Goal: Check status: Check status

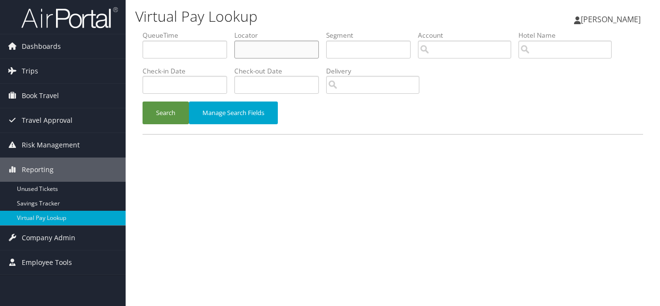
click at [283, 51] on input "text" at bounding box center [276, 50] width 85 height 18
paste input "FXCLWY"
click at [143, 102] on button "Search" at bounding box center [166, 113] width 46 height 23
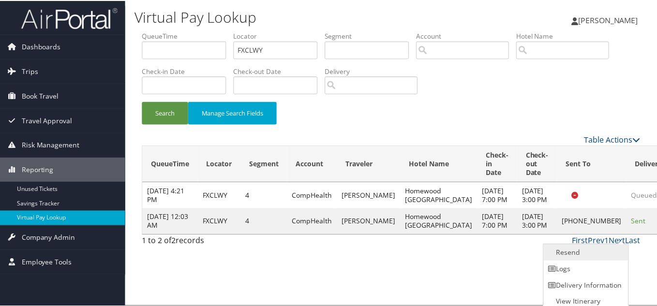
scroll to position [5, 0]
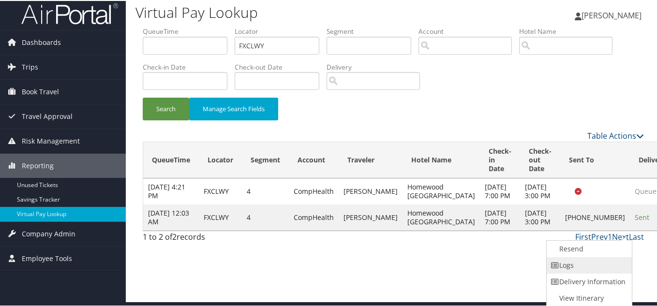
click at [572, 266] on link "Logs" at bounding box center [587, 264] width 83 height 16
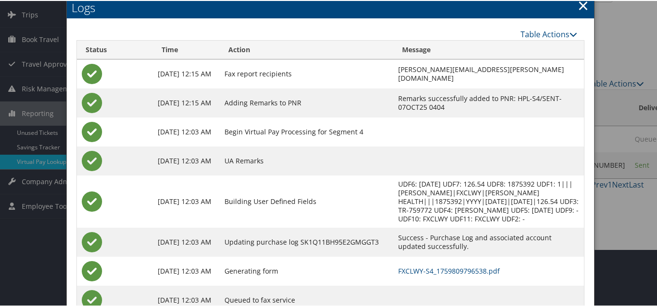
scroll to position [92, 0]
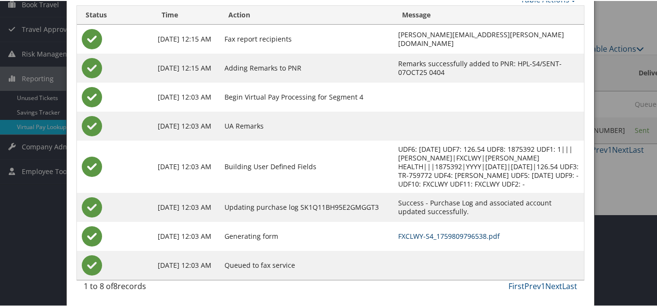
drag, startPoint x: 430, startPoint y: 237, endPoint x: 421, endPoint y: 236, distance: 9.2
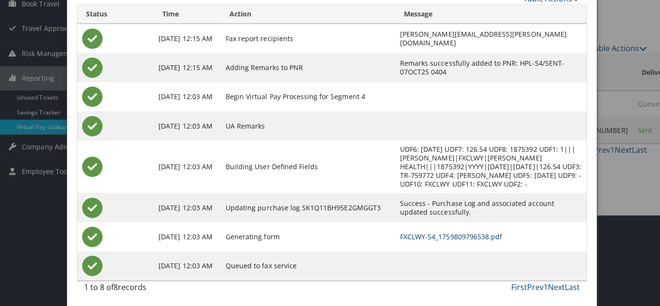
scroll to position [0, 0]
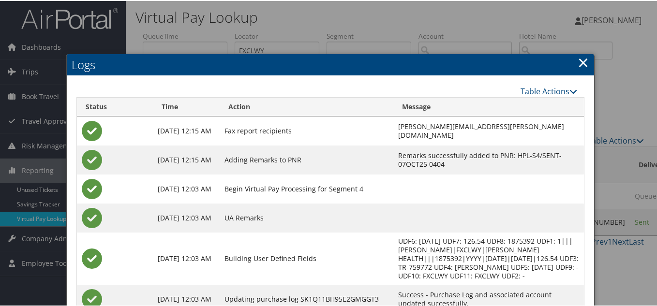
click at [578, 62] on link "×" at bounding box center [582, 61] width 11 height 19
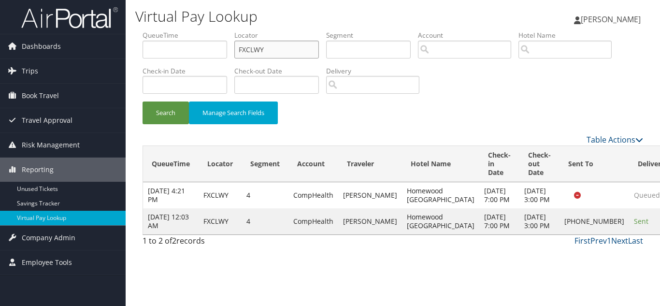
click at [148, 30] on ul "QueueTime Locator FXCLWY Segment Account Traveler Hotel Name Check-in Date Chec…" at bounding box center [393, 30] width 501 height 0
paste input "KVTJRI"
click at [143, 102] on button "Search" at bounding box center [166, 113] width 46 height 23
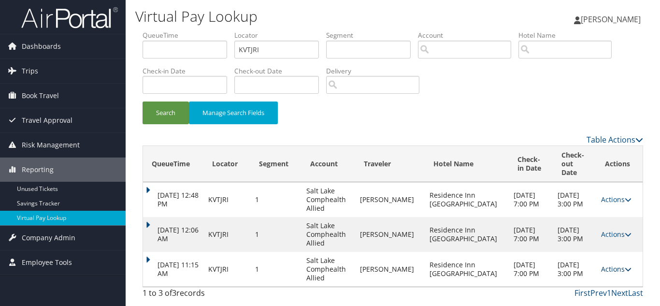
click at [625, 266] on icon at bounding box center [628, 269] width 7 height 7
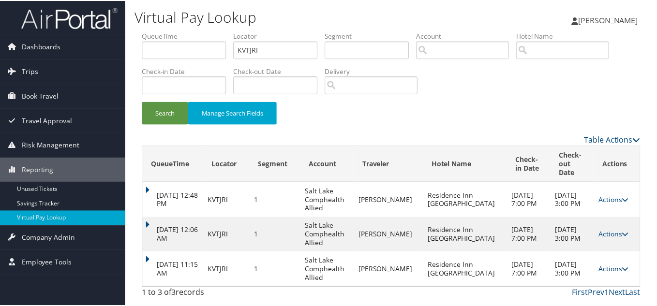
scroll to position [19, 0]
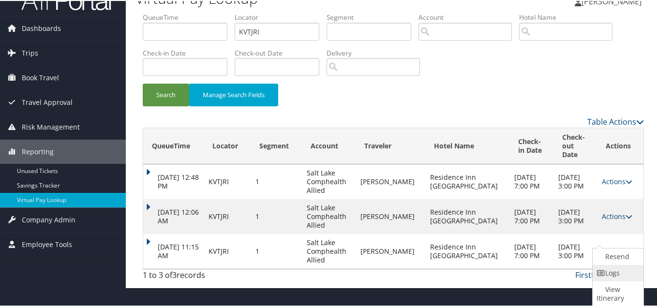
click at [614, 273] on link "Logs" at bounding box center [616, 272] width 48 height 16
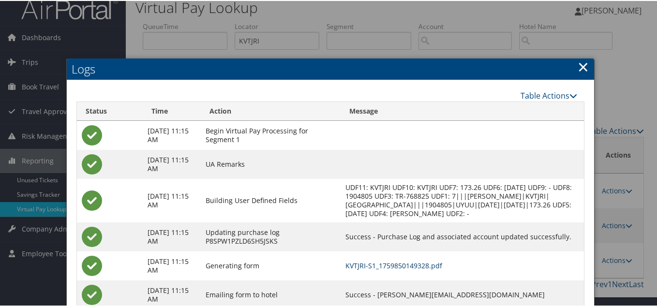
scroll to position [0, 0]
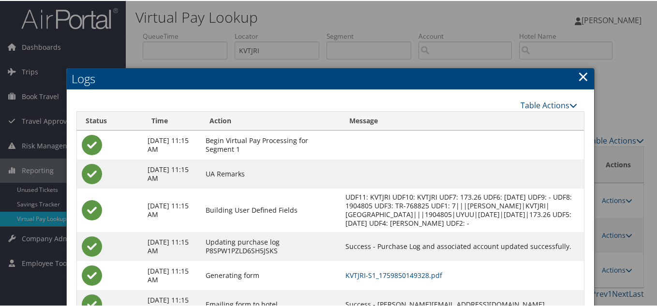
click at [581, 77] on link "×" at bounding box center [582, 75] width 11 height 19
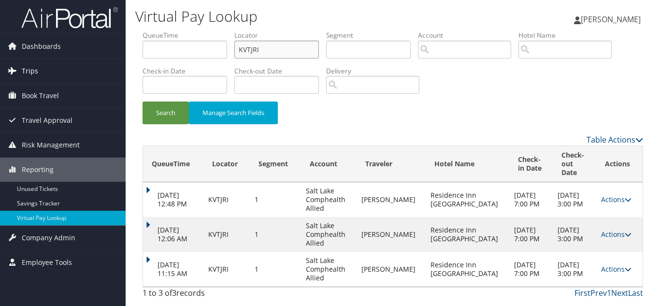
drag, startPoint x: 239, startPoint y: 55, endPoint x: 90, endPoint y: 66, distance: 148.8
click at [109, 58] on div "Dashboards AirPortal 360™ (Manager) My Travel Dashboard Trips Airtinerary® Look…" at bounding box center [330, 153] width 660 height 306
paste input "ETHNNA"
click at [143, 102] on button "Search" at bounding box center [166, 113] width 46 height 23
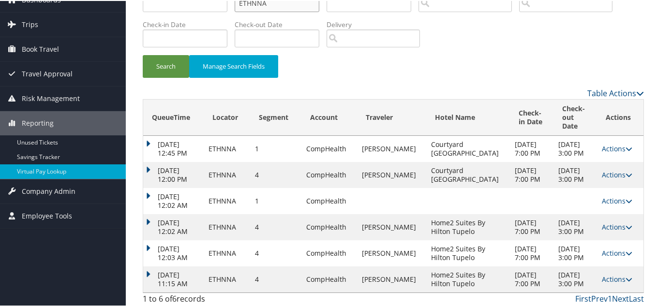
scroll to position [93, 0]
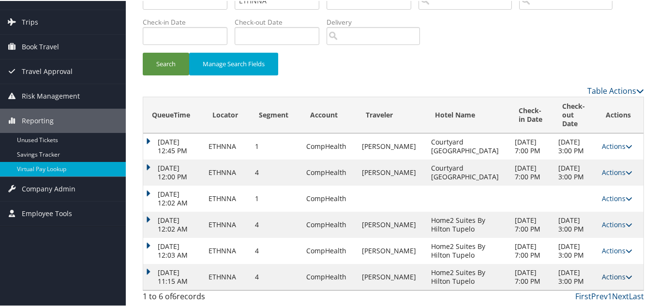
click at [625, 273] on icon at bounding box center [628, 276] width 7 height 7
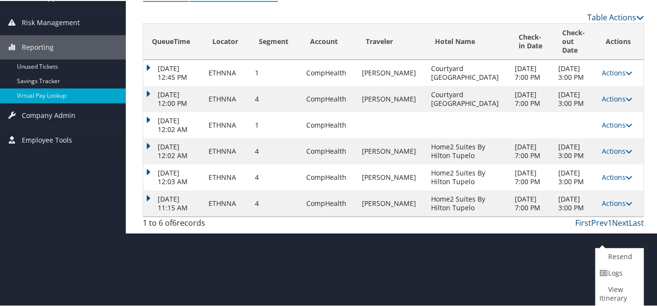
click at [614, 274] on link "Logs" at bounding box center [617, 272] width 45 height 16
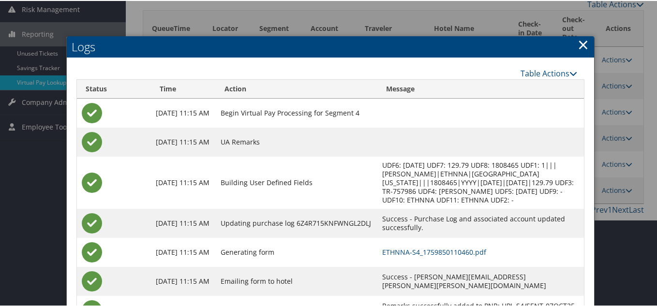
scroll to position [190, 0]
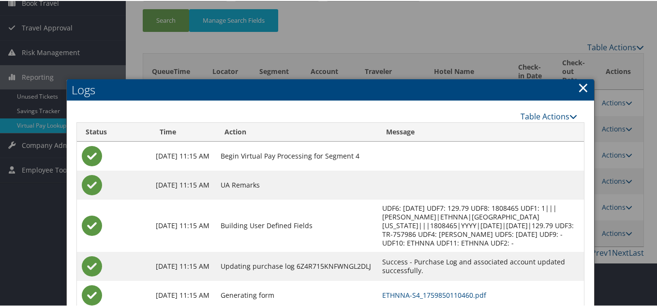
click at [580, 87] on link "×" at bounding box center [582, 86] width 11 height 19
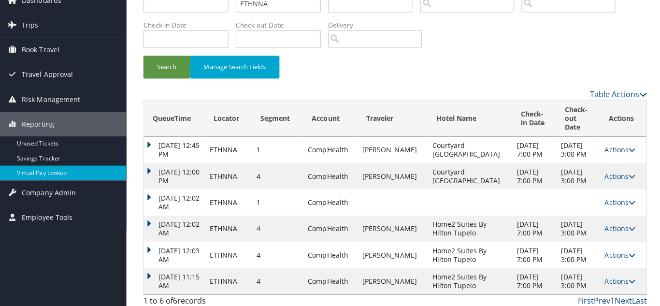
scroll to position [0, 0]
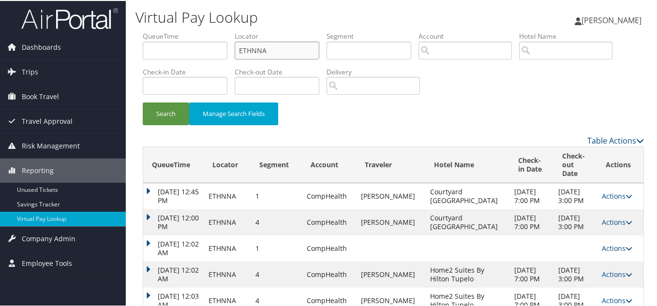
drag, startPoint x: 72, startPoint y: 40, endPoint x: 14, endPoint y: 31, distance: 59.1
click at [20, 31] on div "Dashboards AirPortal 360™ (Manager) My Travel Dashboard Trips Airtinerary® Look…" at bounding box center [330, 178] width 660 height 356
paste input "GHYENH"
click at [143, 102] on button "Search" at bounding box center [166, 113] width 46 height 23
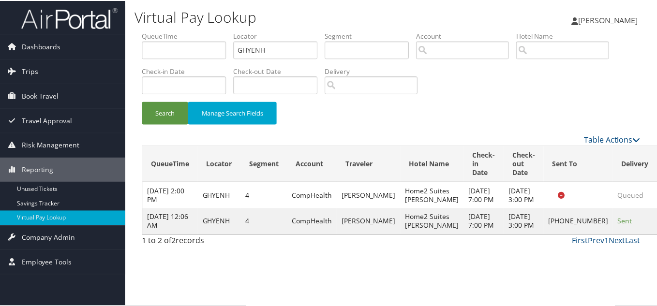
scroll to position [5, 0]
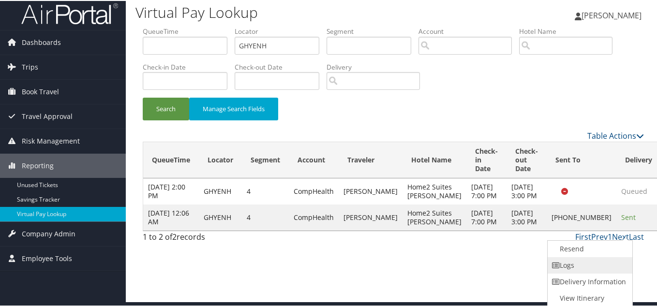
click at [603, 266] on link "Logs" at bounding box center [588, 264] width 83 height 16
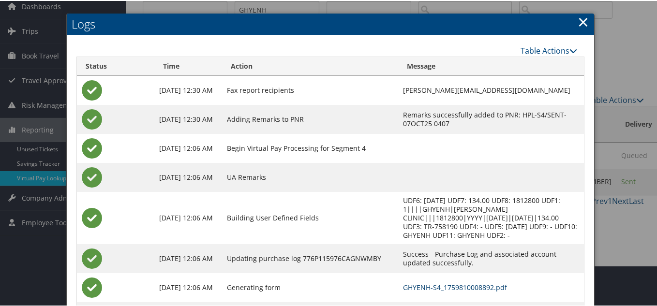
scroll to position [0, 0]
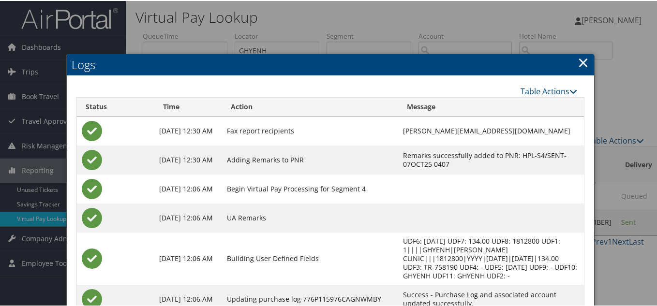
click at [582, 64] on link "×" at bounding box center [582, 61] width 11 height 19
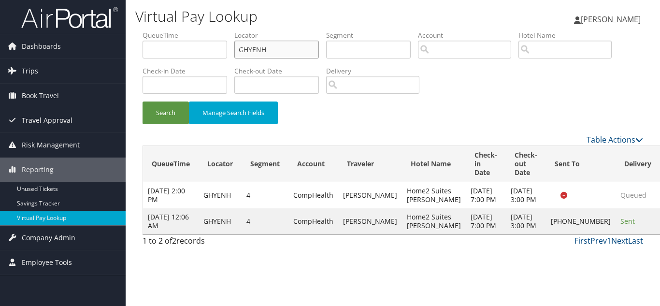
drag, startPoint x: 266, startPoint y: 52, endPoint x: 135, endPoint y: 52, distance: 131.5
click at [143, 52] on form "QueueTime Locator GHYENH Segment Account Traveler Hotel Name Check-in Date Chec…" at bounding box center [393, 81] width 501 height 103
paste input "AOMQYW"
click at [143, 102] on button "Search" at bounding box center [166, 113] width 46 height 23
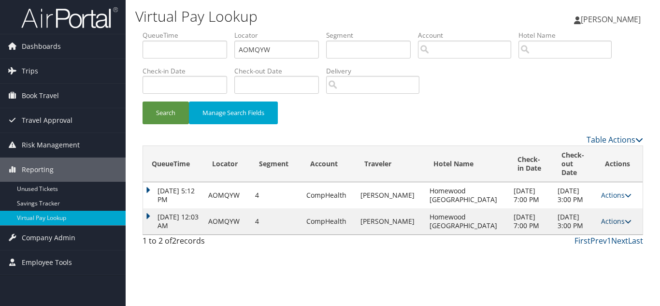
click at [613, 226] on link "Actions" at bounding box center [616, 221] width 30 height 9
click at [597, 259] on link "Logs" at bounding box center [594, 256] width 61 height 16
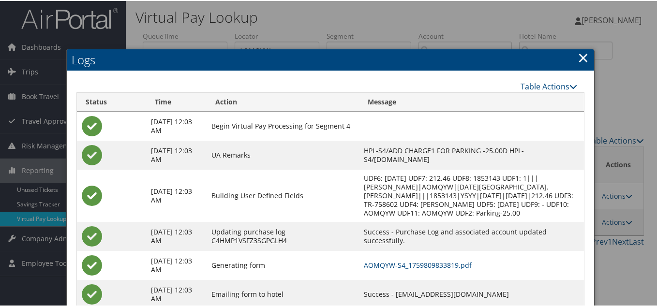
click at [578, 60] on link "×" at bounding box center [582, 56] width 11 height 19
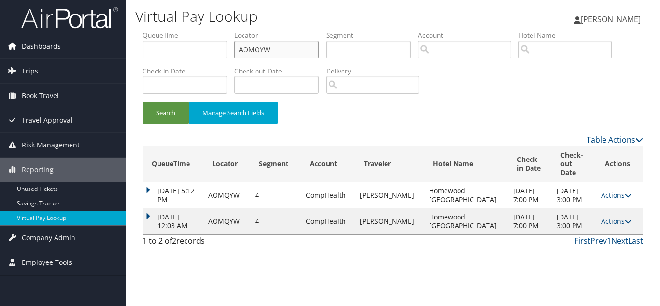
drag, startPoint x: 271, startPoint y: 46, endPoint x: 97, endPoint y: 47, distance: 174.1
click at [107, 45] on div "Dashboards AirPortal 360™ (Manager) My Travel Dashboard Trips Airtinerary® Look…" at bounding box center [330, 153] width 660 height 306
paste input "KSQDBD"
click at [143, 102] on button "Search" at bounding box center [166, 113] width 46 height 23
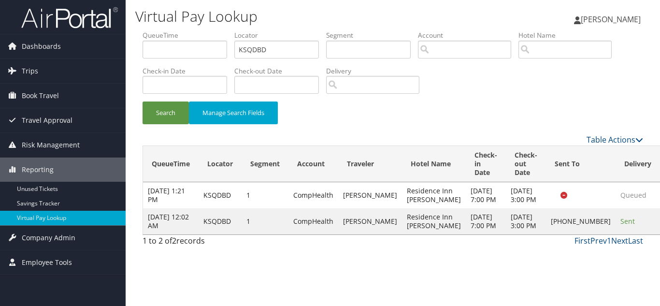
click at [444, 111] on div "Search Manage Search Fields" at bounding box center [392, 118] width 515 height 32
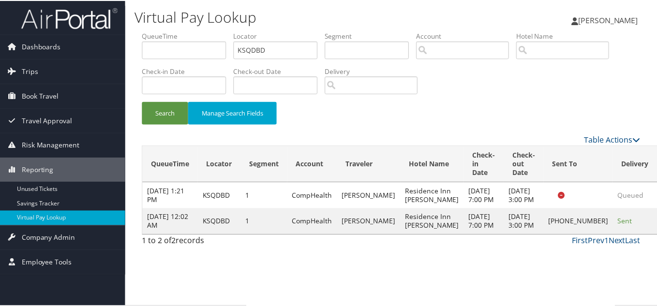
scroll to position [5, 0]
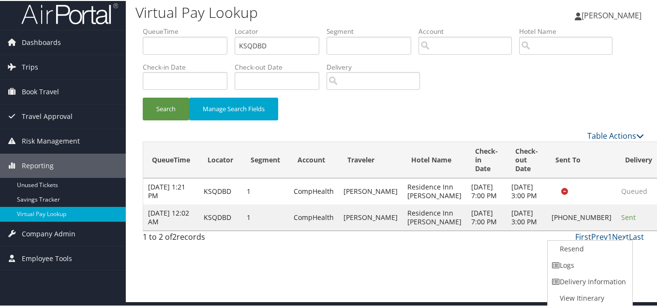
drag, startPoint x: 497, startPoint y: 105, endPoint x: 195, endPoint y: 1, distance: 319.1
click at [496, 105] on div "Search Manage Search Fields" at bounding box center [392, 113] width 515 height 32
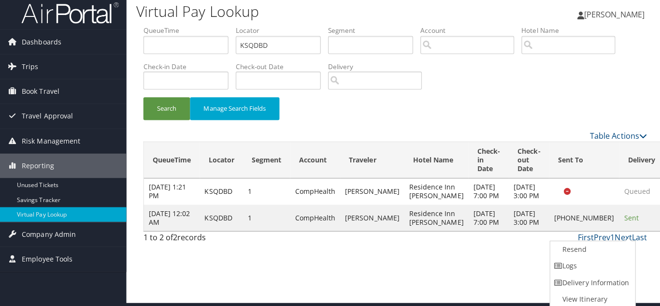
scroll to position [0, 0]
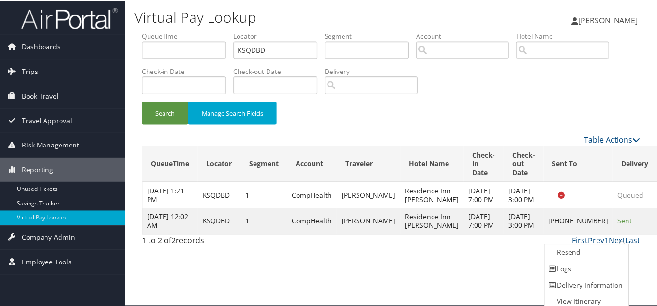
scroll to position [5, 0]
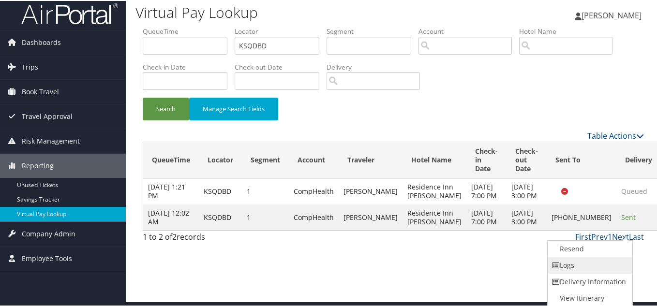
click at [585, 265] on link "Logs" at bounding box center [588, 264] width 83 height 16
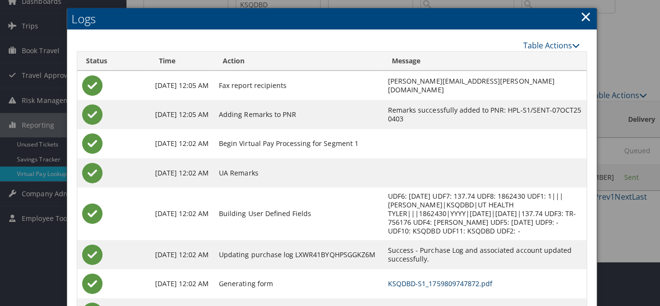
scroll to position [0, 0]
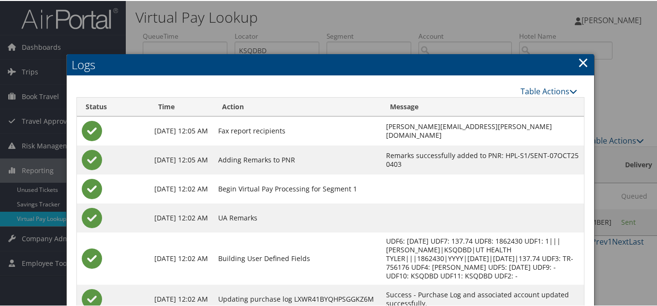
click at [577, 58] on link "×" at bounding box center [582, 61] width 11 height 19
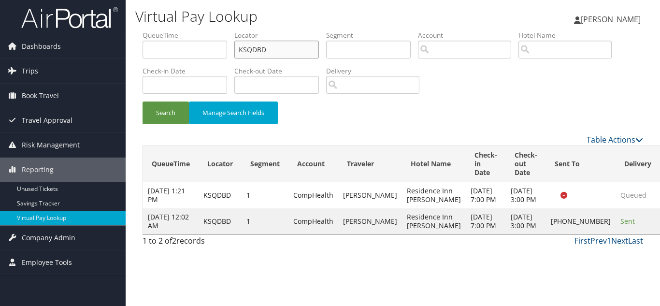
drag, startPoint x: 203, startPoint y: 49, endPoint x: 145, endPoint y: 46, distance: 58.1
click at [152, 30] on ul "QueueTime Locator KSQDBD Segment Account Traveler Hotel Name Check-in Date Chec…" at bounding box center [393, 30] width 501 height 0
paste input "SBKQNL"
click at [143, 102] on button "Search" at bounding box center [166, 113] width 46 height 23
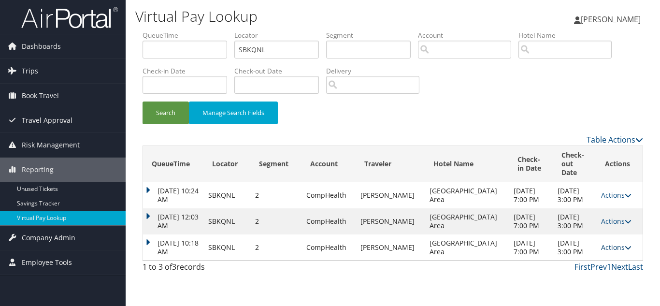
click at [606, 252] on link "Actions" at bounding box center [616, 247] width 30 height 9
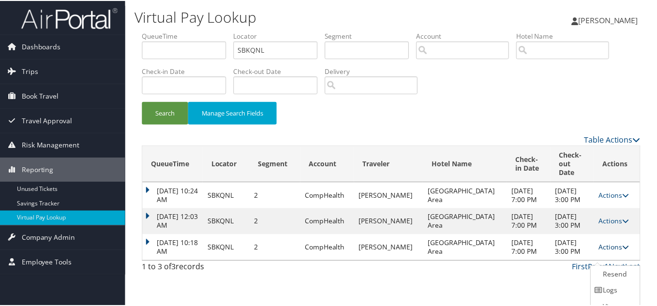
scroll to position [19, 0]
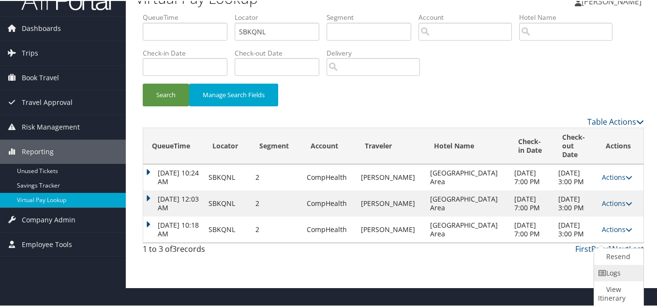
click at [619, 275] on link "Logs" at bounding box center [617, 272] width 47 height 16
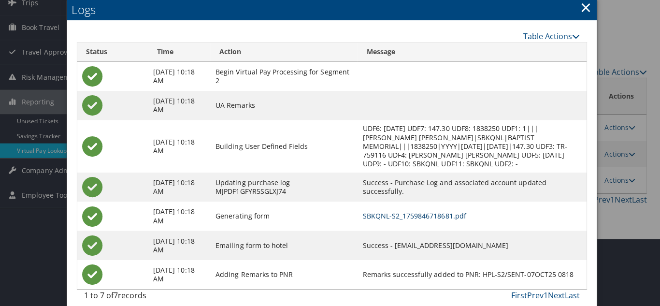
scroll to position [0, 0]
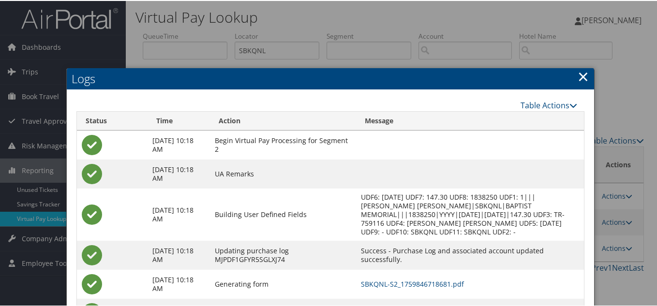
click at [581, 77] on link "×" at bounding box center [582, 75] width 11 height 19
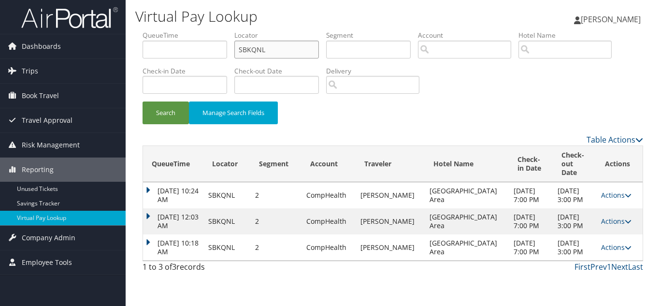
drag, startPoint x: 232, startPoint y: 51, endPoint x: 134, endPoint y: 51, distance: 97.7
click at [143, 48] on form "QueueTime Locator SBKQNL Segment Account Traveler Hotel Name Check-in Date Chec…" at bounding box center [393, 81] width 501 height 103
paste input "KUSUDZ"
click at [143, 102] on button "Search" at bounding box center [166, 113] width 46 height 23
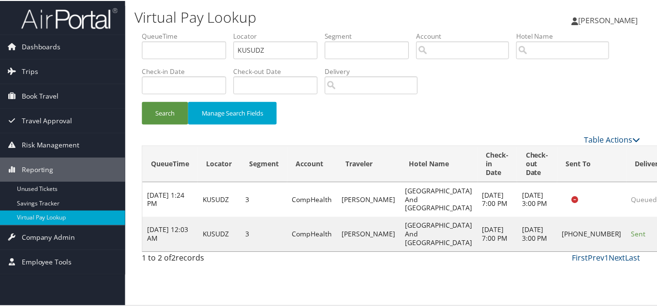
scroll to position [5, 0]
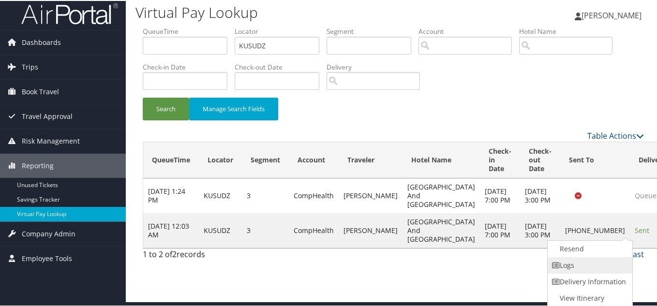
click at [587, 263] on link "Logs" at bounding box center [588, 264] width 83 height 16
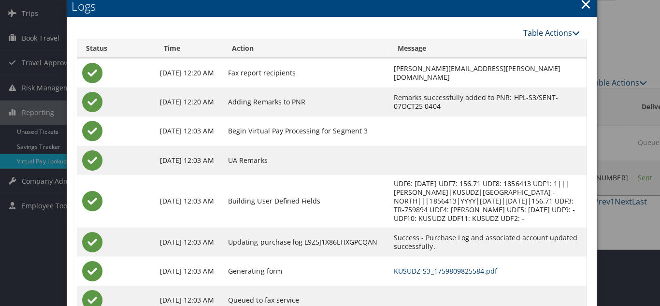
scroll to position [0, 0]
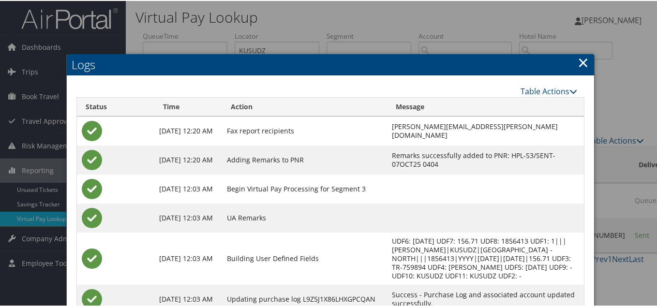
click at [580, 64] on link "×" at bounding box center [582, 61] width 11 height 19
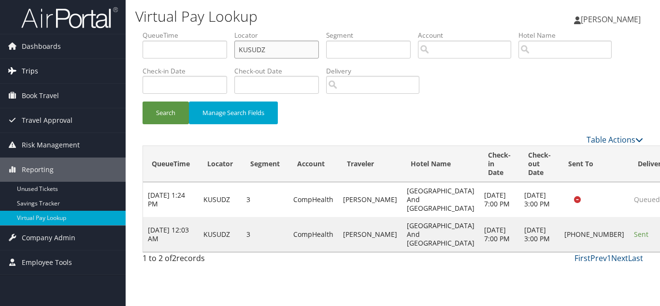
drag, startPoint x: 224, startPoint y: 51, endPoint x: 110, endPoint y: 59, distance: 114.4
click at [126, 53] on div "Virtual Pay Lookup Luke Perry Luke Perry My Settings Travel Agency Contacts Vie…" at bounding box center [393, 153] width 535 height 306
paste input "NLDERP"
click at [143, 102] on button "Search" at bounding box center [166, 113] width 46 height 23
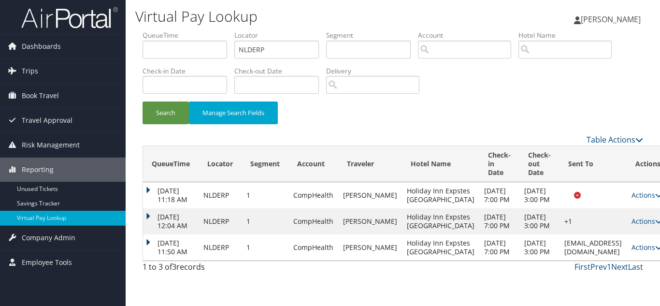
click at [632, 252] on link "Actions" at bounding box center [647, 247] width 30 height 9
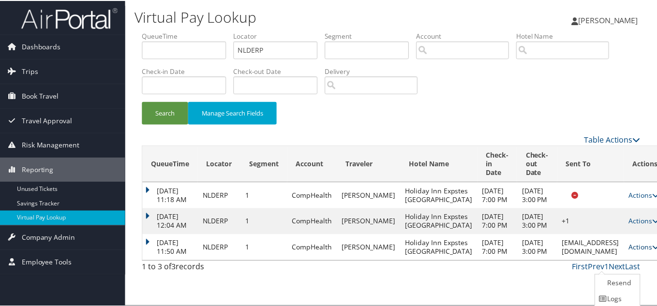
scroll to position [36, 0]
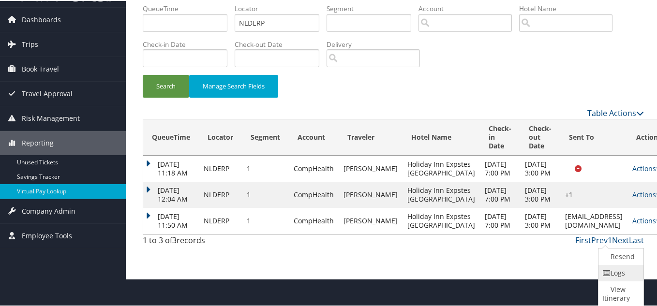
click at [623, 274] on link "Logs" at bounding box center [619, 272] width 43 height 16
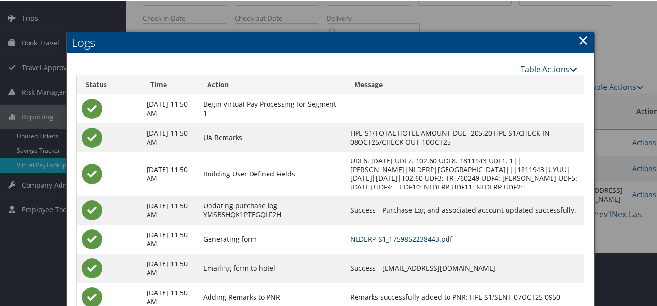
scroll to position [0, 0]
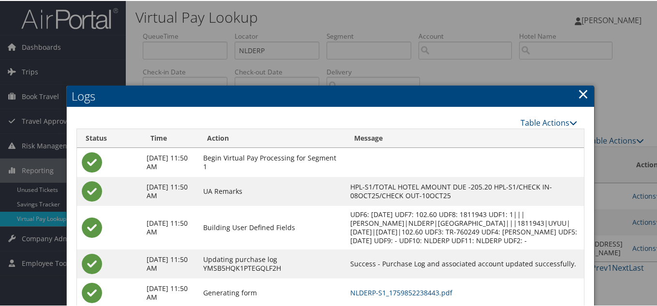
click at [580, 91] on link "×" at bounding box center [582, 92] width 11 height 19
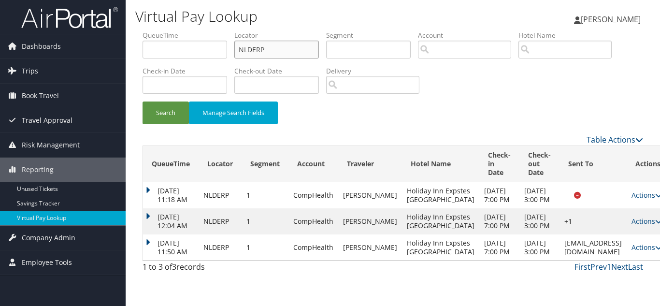
drag, startPoint x: 281, startPoint y: 57, endPoint x: 163, endPoint y: 47, distance: 118.8
click at [166, 30] on ul "QueueTime Locator NLDERP Segment Account Traveler Hotel Name Check-in Date Chec…" at bounding box center [393, 30] width 501 height 0
paste input "CWMHJF"
click at [143, 102] on button "Search" at bounding box center [166, 113] width 46 height 23
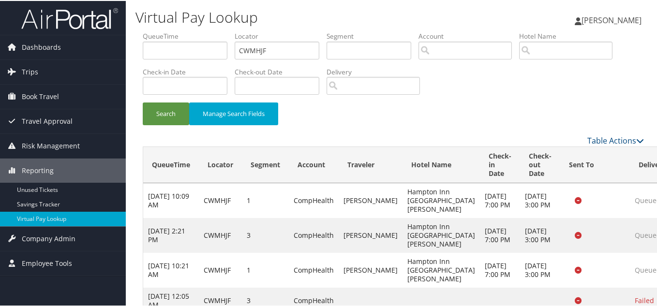
click at [457, 117] on div "Search Manage Search Fields" at bounding box center [392, 118] width 515 height 32
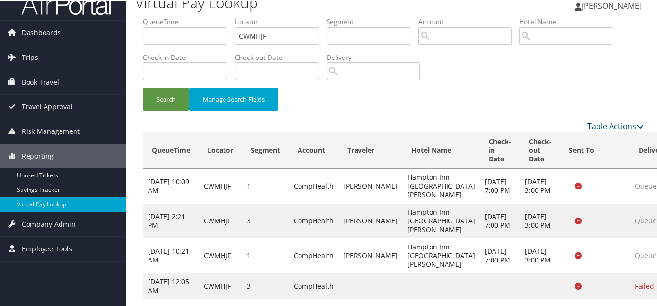
scroll to position [93, 0]
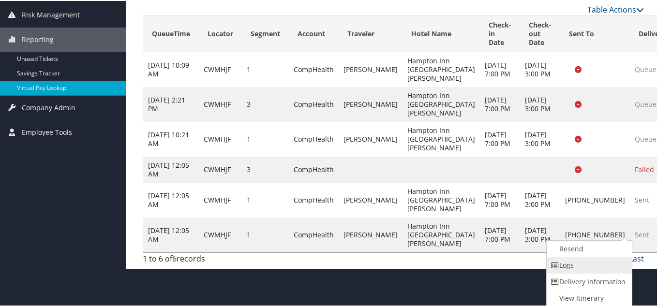
click at [581, 262] on link "Logs" at bounding box center [587, 264] width 83 height 16
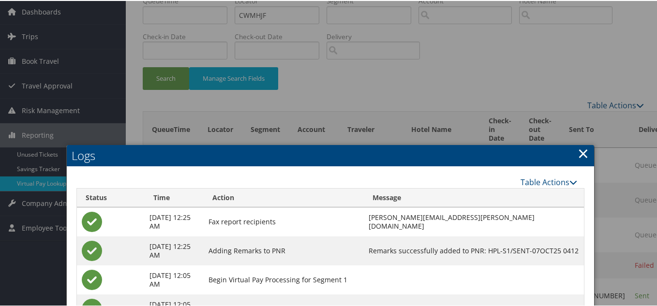
scroll to position [25, 0]
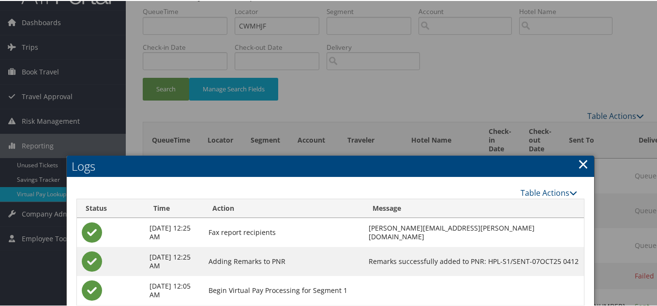
click at [579, 164] on link "×" at bounding box center [582, 162] width 11 height 19
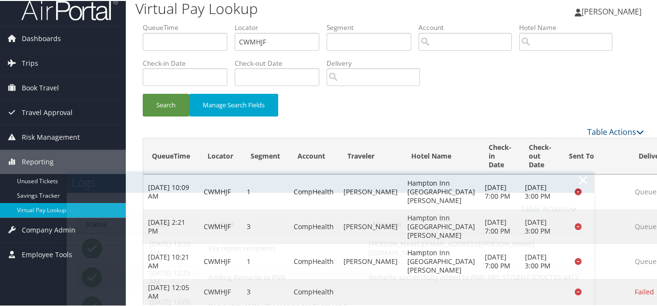
scroll to position [0, 0]
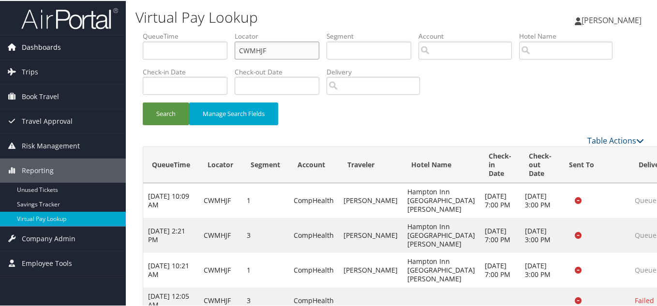
drag, startPoint x: 155, startPoint y: 52, endPoint x: 95, endPoint y: 49, distance: 60.0
click at [101, 49] on div "Dashboards AirPortal 360™ (Manager) My Travel Dashboard Trips Airtinerary® Look…" at bounding box center [330, 199] width 660 height 399
paste input "HRSVTW"
click at [143, 102] on button "Search" at bounding box center [166, 113] width 46 height 23
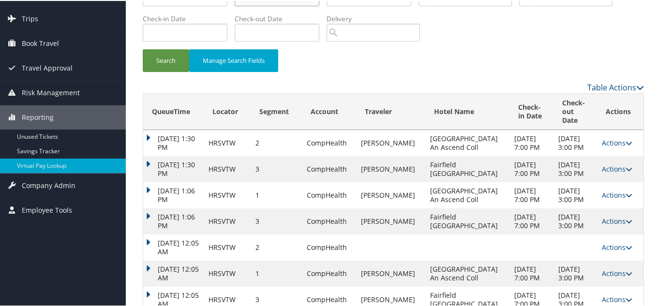
scroll to position [189, 0]
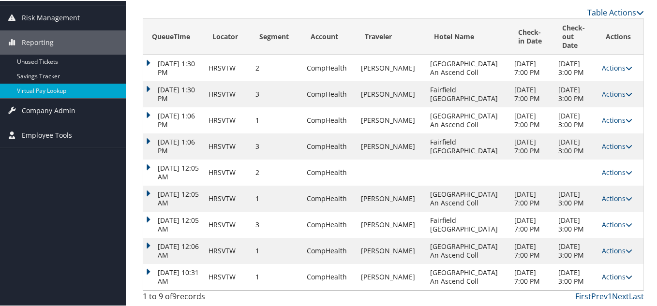
click at [625, 273] on icon at bounding box center [628, 276] width 7 height 7
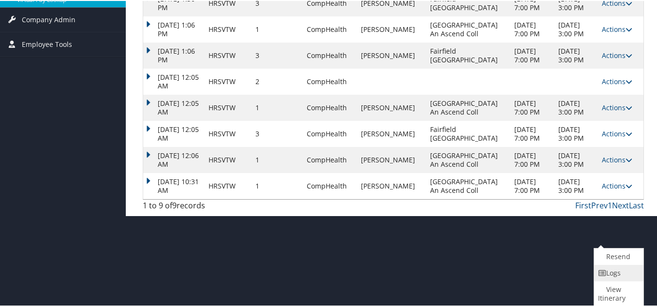
click at [613, 272] on link "Logs" at bounding box center [617, 272] width 47 height 16
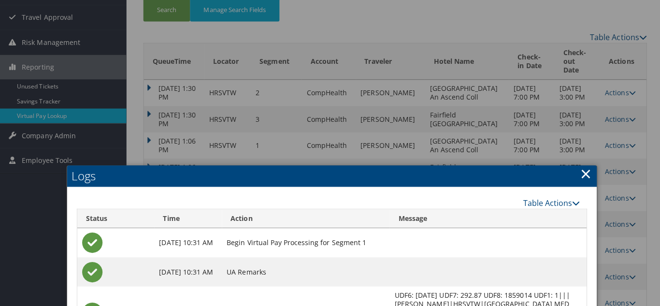
scroll to position [0, 0]
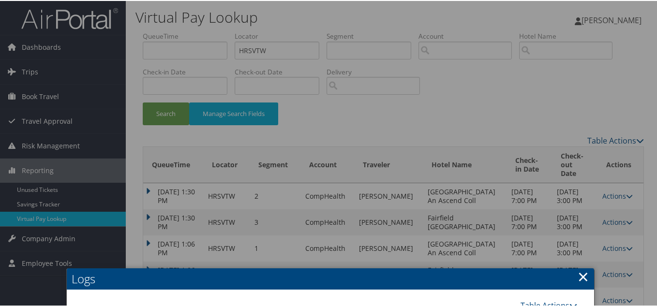
click at [579, 277] on link "×" at bounding box center [582, 275] width 11 height 19
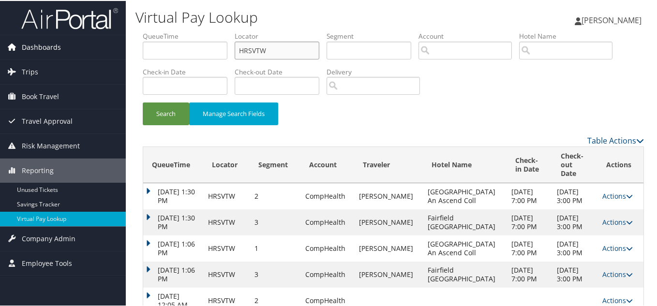
drag, startPoint x: 278, startPoint y: 50, endPoint x: 115, endPoint y: 56, distance: 163.5
click at [126, 53] on div "Virtual Pay Lookup Luke Perry Luke Perry My Settings Travel Agency Contacts Vie…" at bounding box center [393, 217] width 535 height 434
paste input "TR-761800"
click at [282, 54] on input "HRSVTW" at bounding box center [276, 50] width 85 height 18
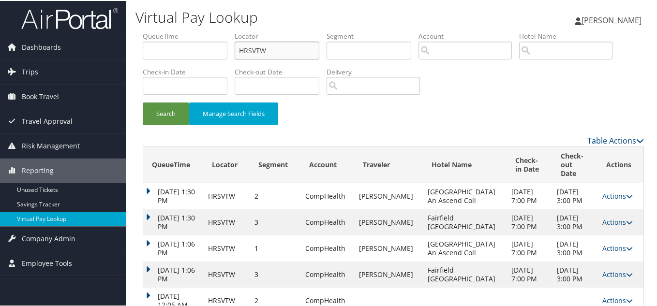
click at [282, 54] on input "HRSVTW" at bounding box center [276, 50] width 85 height 18
paste input "SCGGDY"
click at [143, 102] on button "Search" at bounding box center [166, 113] width 46 height 23
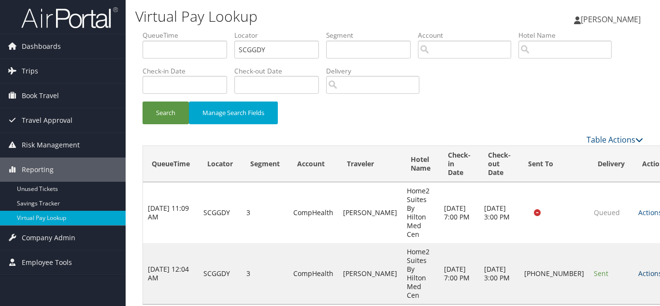
click at [639, 269] on link "Actions" at bounding box center [654, 273] width 30 height 9
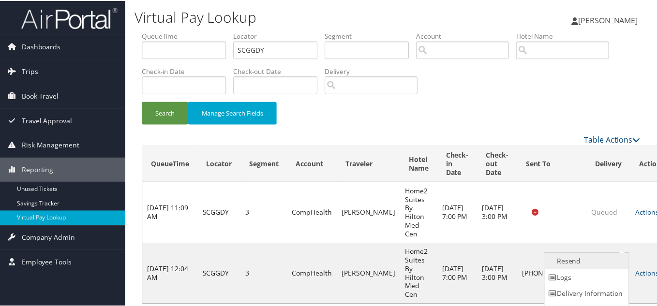
scroll to position [14, 0]
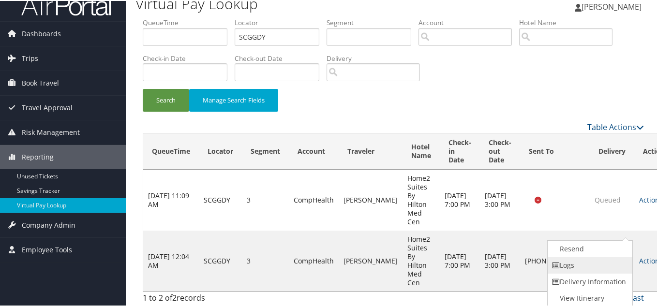
click at [596, 264] on link "Logs" at bounding box center [588, 264] width 83 height 16
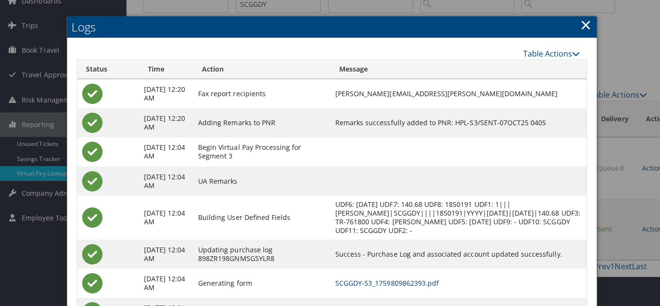
scroll to position [0, 0]
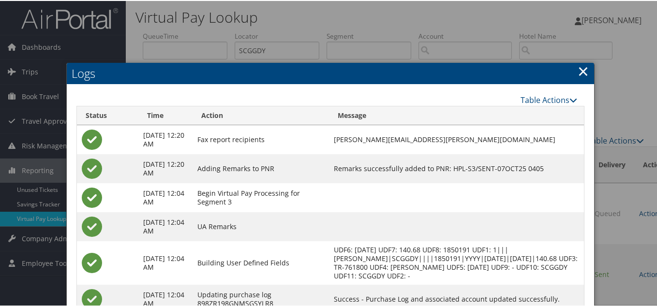
click at [585, 71] on link "×" at bounding box center [582, 69] width 11 height 19
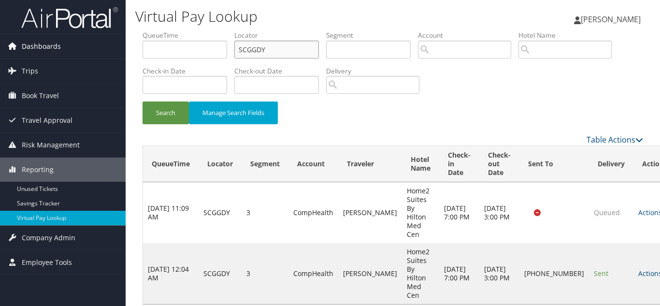
drag, startPoint x: 147, startPoint y: 53, endPoint x: 124, endPoint y: 54, distance: 23.3
click at [124, 54] on div "Dashboards AirPortal 360™ (Manager) My Travel Dashboard Trips Airtinerary® Look…" at bounding box center [330, 160] width 660 height 321
paste input "MRBEOH"
click at [143, 102] on button "Search" at bounding box center [166, 113] width 46 height 23
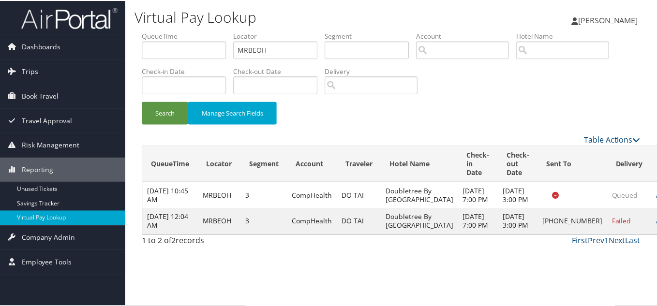
scroll to position [5, 0]
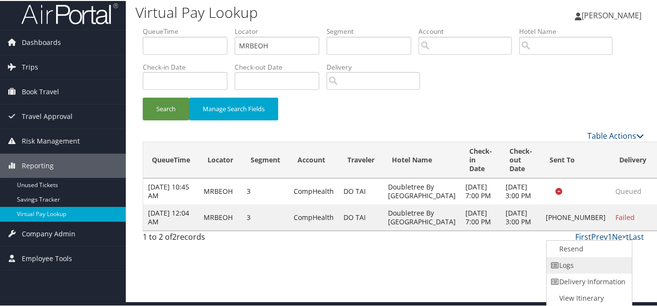
click at [590, 265] on link "Logs" at bounding box center [587, 264] width 83 height 16
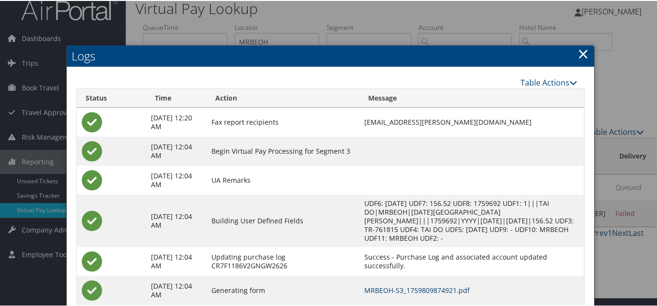
scroll to position [0, 0]
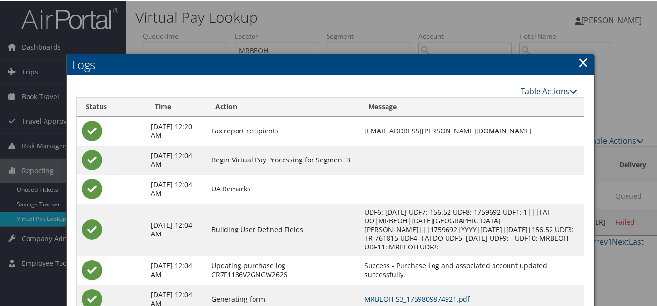
click at [581, 59] on link "×" at bounding box center [582, 61] width 11 height 19
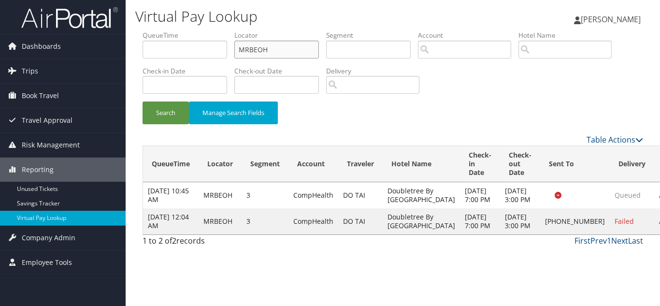
drag, startPoint x: 213, startPoint y: 50, endPoint x: 160, endPoint y: 67, distance: 55.5
click at [179, 30] on ul "QueueTime Locator MRBEOH Segment Account Traveler Hotel Name Check-in Date Chec…" at bounding box center [393, 30] width 501 height 0
paste input "AQXAB"
click at [143, 102] on button "Search" at bounding box center [166, 113] width 46 height 23
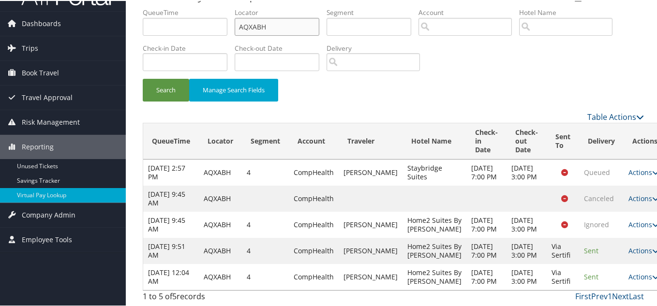
scroll to position [85, 0]
click at [628, 271] on link "Actions" at bounding box center [643, 275] width 30 height 9
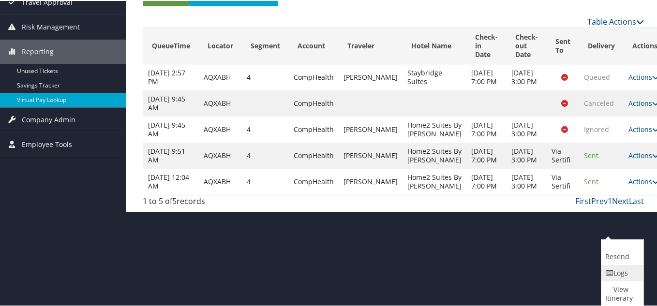
click at [629, 272] on link "Logs" at bounding box center [621, 272] width 40 height 16
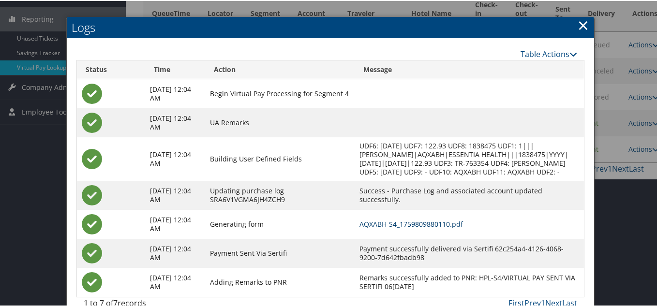
scroll to position [129, 0]
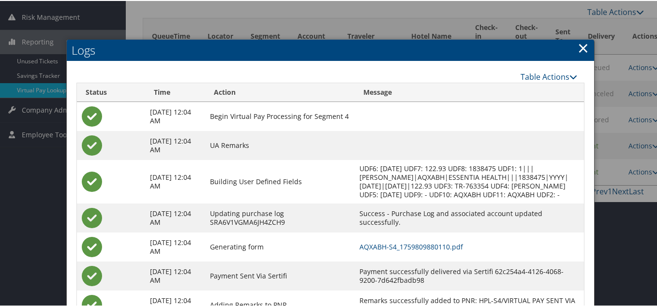
click at [578, 50] on link "×" at bounding box center [582, 46] width 11 height 19
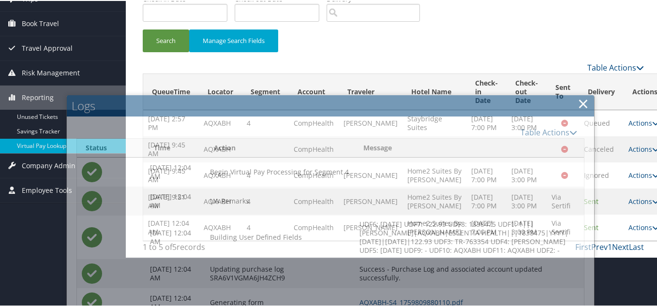
scroll to position [0, 0]
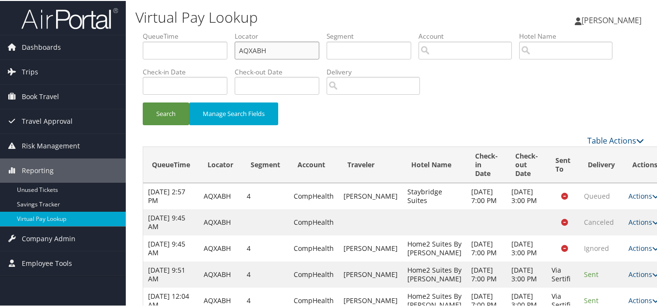
drag, startPoint x: 274, startPoint y: 49, endPoint x: 181, endPoint y: 47, distance: 92.8
click at [203, 30] on ul "QueueTime Locator AQXABH Segment Account Traveler Hotel Name Check-in Date Chec…" at bounding box center [393, 30] width 501 height 0
paste input "CPBAZR"
click at [143, 102] on button "Search" at bounding box center [166, 113] width 46 height 23
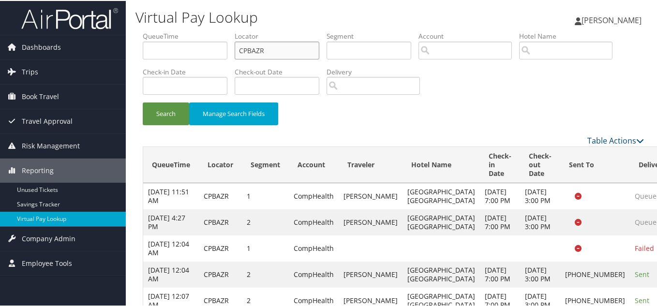
scroll to position [93, 0]
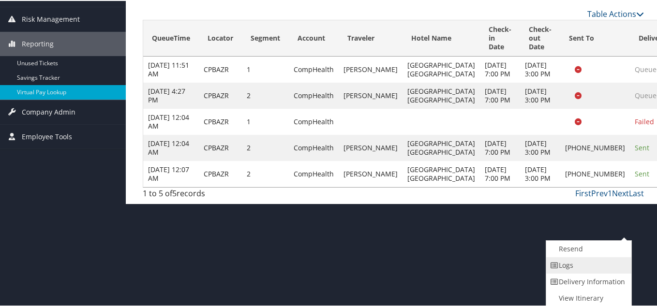
click at [584, 260] on link "Logs" at bounding box center [587, 264] width 83 height 16
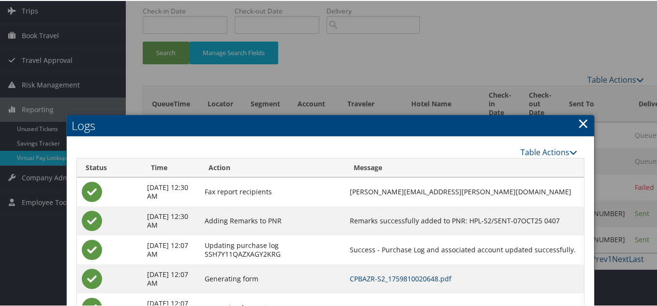
scroll to position [60, 0]
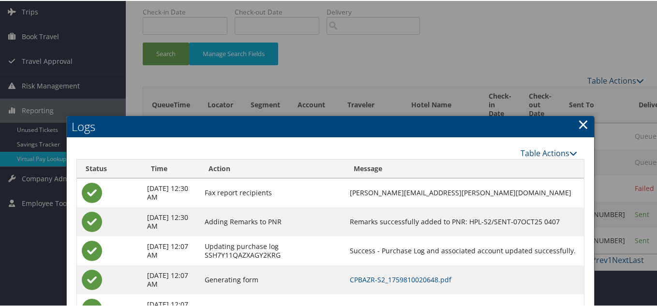
click at [580, 120] on link "×" at bounding box center [582, 123] width 11 height 19
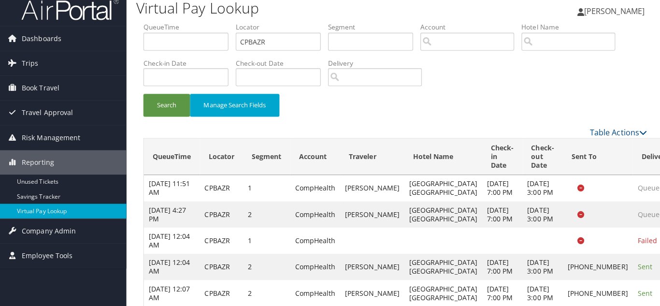
scroll to position [0, 0]
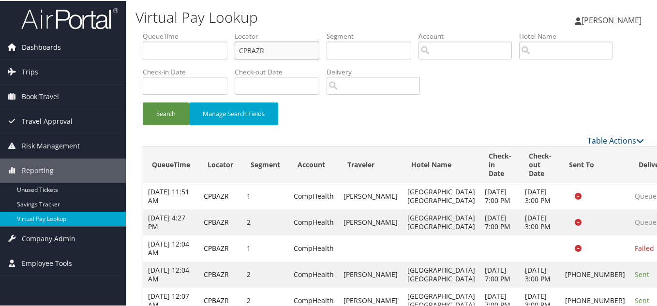
drag, startPoint x: 265, startPoint y: 51, endPoint x: 121, endPoint y: 52, distance: 144.1
click at [124, 51] on div "Dashboards AirPortal 360™ (Manager) My Travel Dashboard Trips Airtinerary® Look…" at bounding box center [330, 165] width 660 height 330
paste input "ICLQUH"
type input "ICLQUH"
click at [143, 102] on button "Search" at bounding box center [166, 113] width 46 height 23
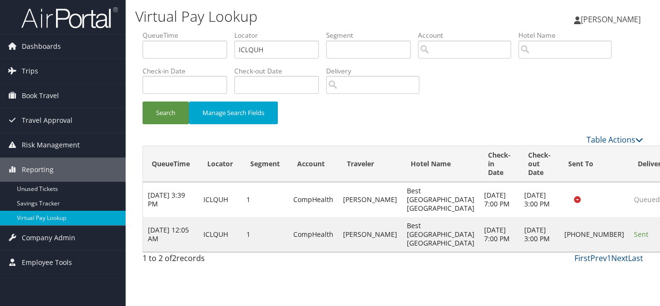
click at [528, 123] on div "Search Manage Search Fields" at bounding box center [392, 118] width 515 height 32
click at [531, 100] on div "Search Manage Search Fields" at bounding box center [392, 81] width 515 height 103
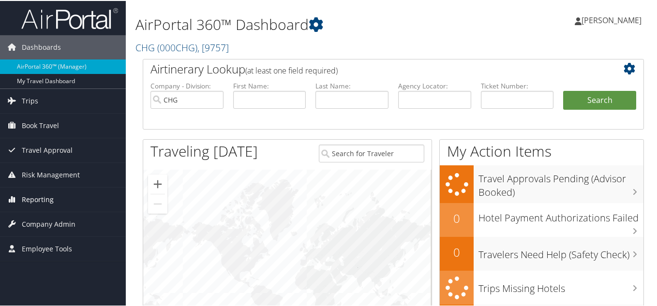
click at [24, 199] on span "Reporting" at bounding box center [38, 199] width 32 height 24
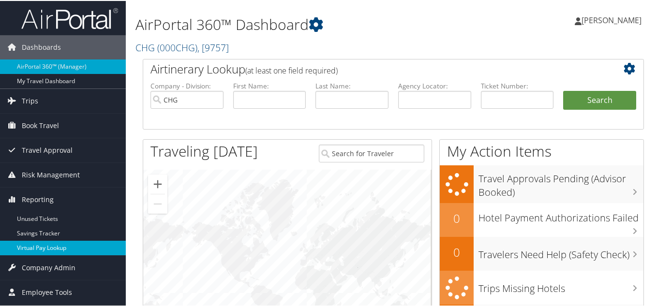
click at [34, 248] on link "Virtual Pay Lookup" at bounding box center [63, 247] width 126 height 15
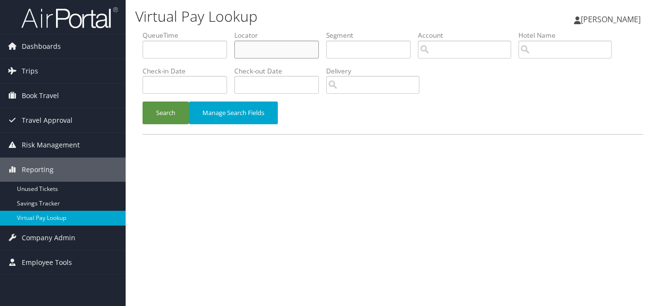
click at [268, 49] on input "text" at bounding box center [276, 50] width 85 height 18
paste input "ICLQUH"
click at [143, 102] on button "Search" at bounding box center [166, 113] width 46 height 23
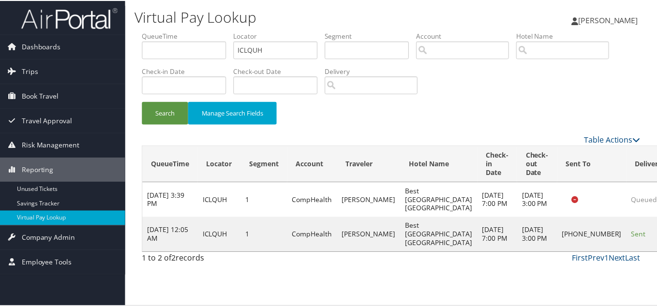
scroll to position [14, 0]
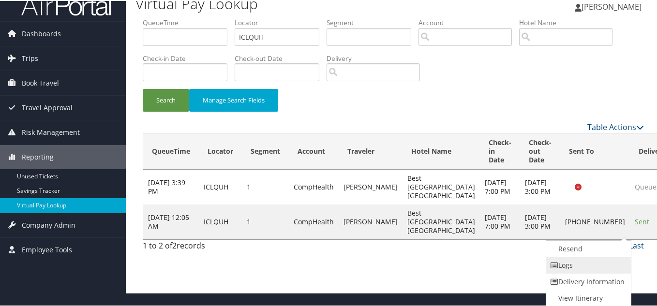
click at [587, 265] on link "Logs" at bounding box center [587, 264] width 83 height 16
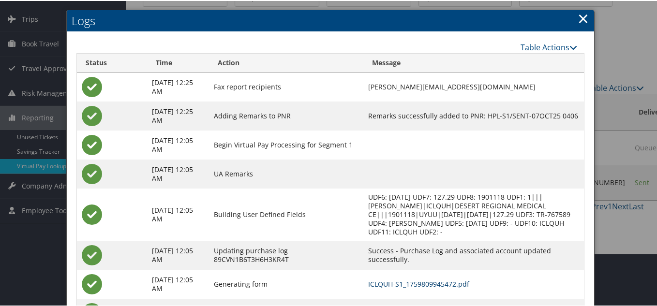
scroll to position [52, 0]
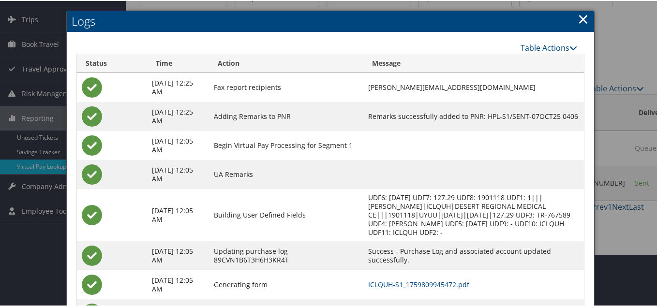
click at [579, 17] on link "×" at bounding box center [582, 17] width 11 height 19
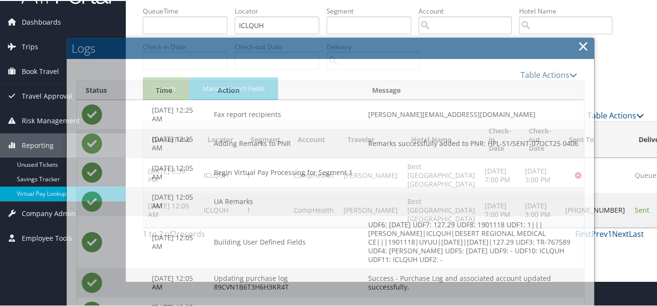
scroll to position [0, 0]
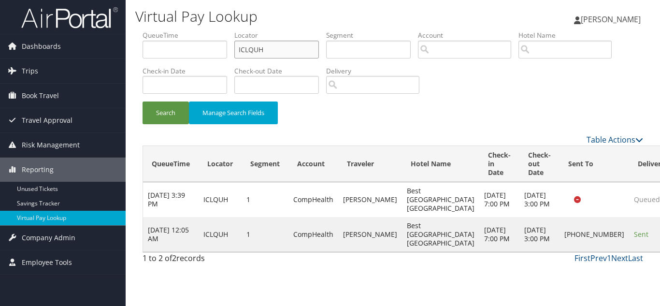
drag, startPoint x: 272, startPoint y: 47, endPoint x: 106, endPoint y: 28, distance: 167.0
click at [109, 28] on div "Dashboards AirPortal 360™ (Manager) My Travel Dashboard Trips Airtinerary® Look…" at bounding box center [330, 153] width 660 height 306
paste input "YJQVN"
click at [143, 102] on button "Search" at bounding box center [166, 113] width 46 height 23
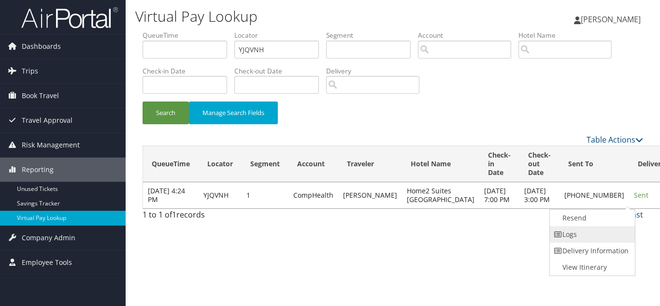
click at [587, 232] on link "Logs" at bounding box center [591, 234] width 83 height 16
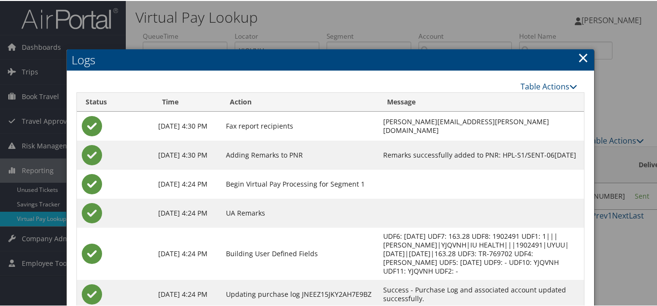
click at [580, 58] on link "×" at bounding box center [582, 56] width 11 height 19
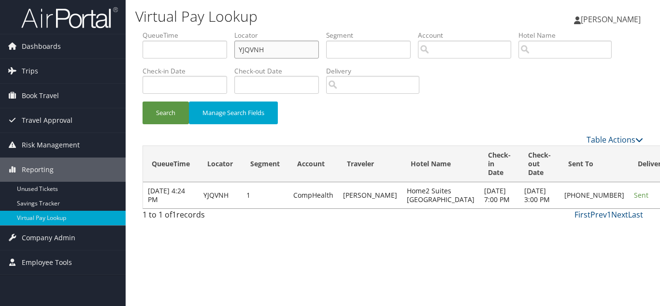
drag, startPoint x: 220, startPoint y: 51, endPoint x: 149, endPoint y: 51, distance: 71.1
click at [150, 30] on ul "QueueTime Locator YJQVNH Segment Account Traveler Hotel Name Check-in Date Chec…" at bounding box center [393, 30] width 501 height 0
paste input "KUVKOQ"
click at [143, 102] on button "Search" at bounding box center [166, 113] width 46 height 23
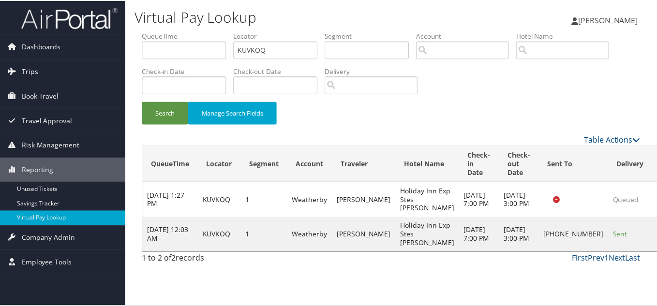
scroll to position [27, 0]
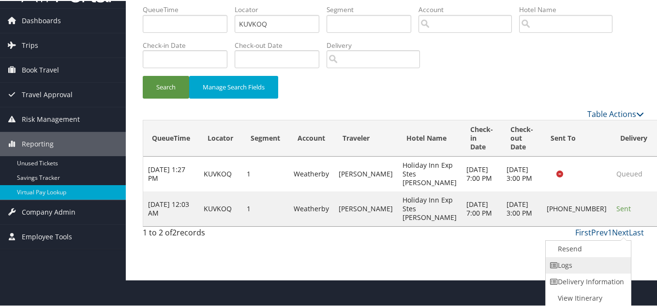
click at [597, 262] on link "Logs" at bounding box center [586, 264] width 83 height 16
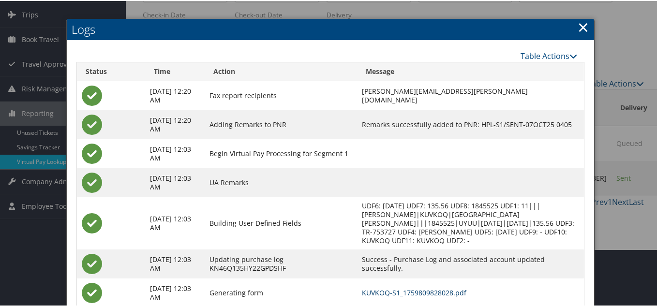
scroll to position [0, 0]
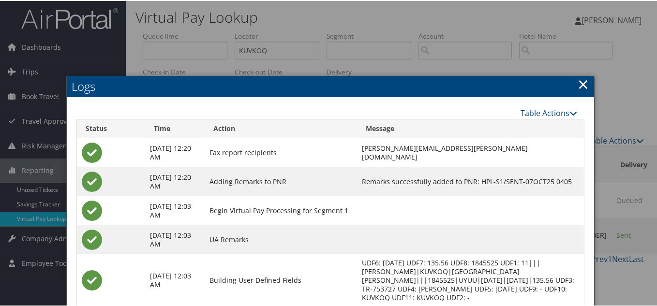
click at [573, 86] on h2 "Logs" at bounding box center [330, 85] width 527 height 21
click at [582, 86] on link "×" at bounding box center [582, 82] width 11 height 19
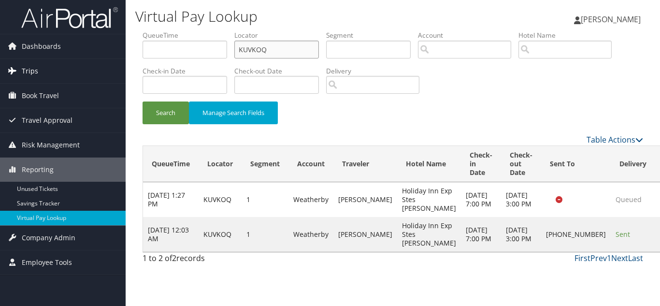
drag, startPoint x: 279, startPoint y: 55, endPoint x: 62, endPoint y: 61, distance: 217.7
click at [67, 60] on div "Dashboards AirPortal 360™ (Manager) My Travel Dashboard Trips Airtinerary® Look…" at bounding box center [330, 153] width 660 height 306
paste input "GIWDAU"
click at [143, 102] on button "Search" at bounding box center [166, 113] width 46 height 23
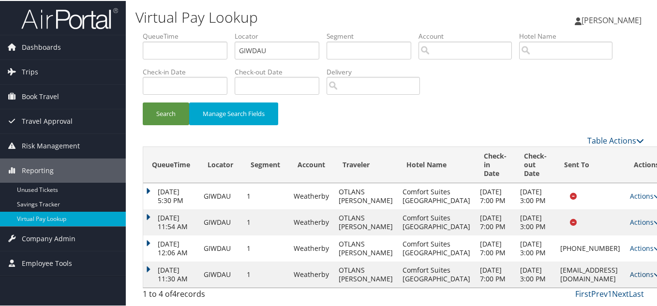
click at [629, 269] on link "Actions" at bounding box center [644, 273] width 30 height 9
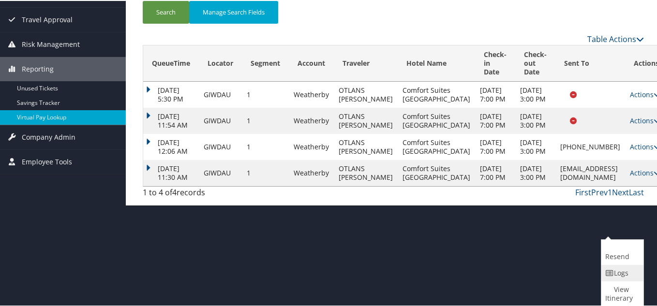
click at [621, 273] on link "Logs" at bounding box center [621, 272] width 40 height 16
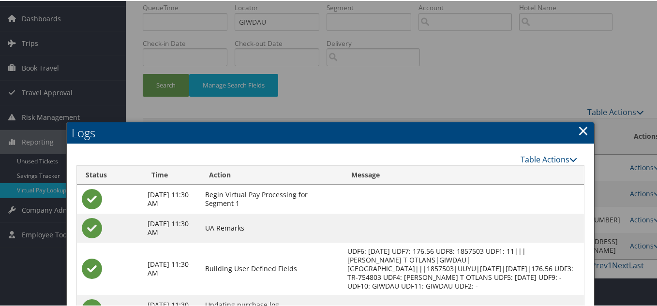
scroll to position [15, 0]
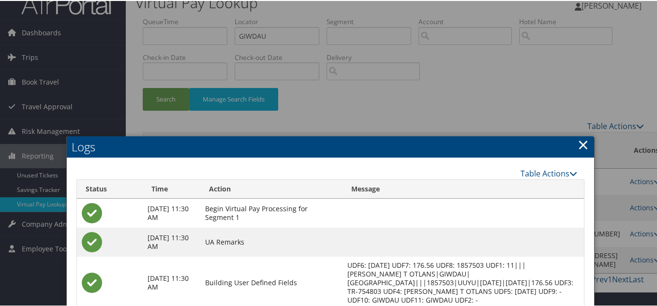
click at [578, 145] on link "×" at bounding box center [582, 143] width 11 height 19
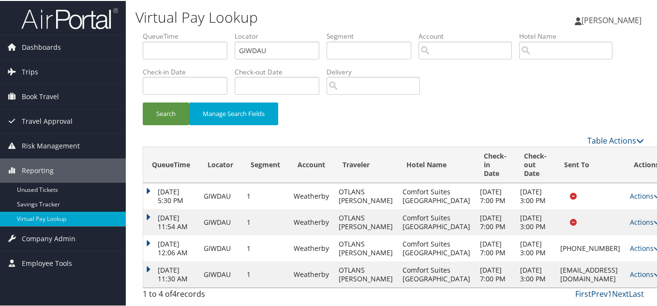
scroll to position [0, 0]
click at [120, 50] on div "Dashboards AirPortal 360™ (Manager) My Travel Dashboard Trips Airtinerary® Look…" at bounding box center [330, 153] width 660 height 306
paste input "KLTQLF"
click at [143, 102] on button "Search" at bounding box center [166, 113] width 46 height 23
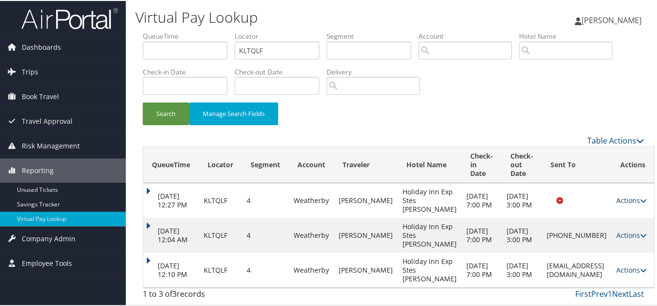
click at [491, 117] on div "Search Manage Search Fields" at bounding box center [392, 118] width 515 height 32
drag, startPoint x: 281, startPoint y: 49, endPoint x: 78, endPoint y: 21, distance: 205.0
click at [80, 21] on div "Dashboards AirPortal 360™ (Manager) My Travel Dashboard Trips Airtinerary® Look…" at bounding box center [330, 153] width 660 height 306
click at [143, 102] on button "Search" at bounding box center [166, 113] width 46 height 23
click at [616, 265] on link "Actions" at bounding box center [631, 268] width 30 height 9
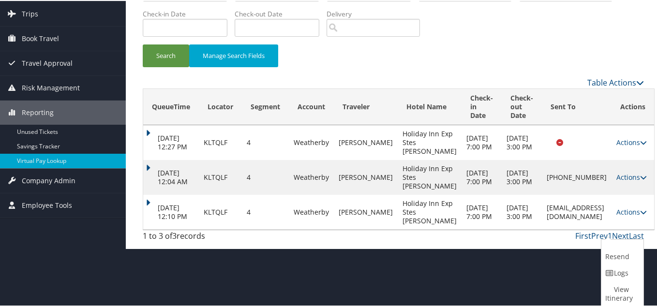
click at [617, 272] on link "Logs" at bounding box center [621, 272] width 40 height 16
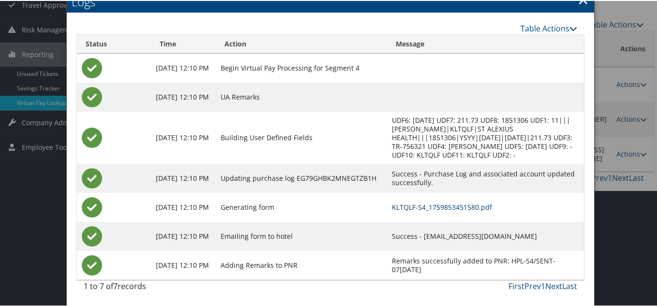
scroll to position [68, 0]
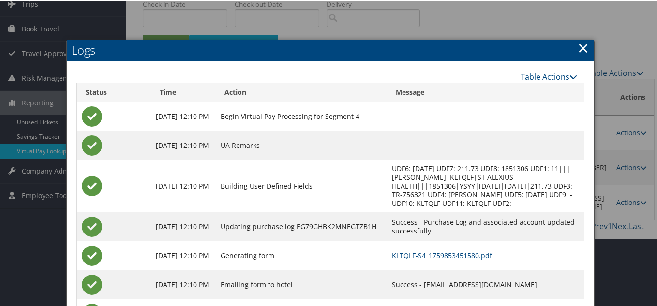
click at [580, 46] on link "×" at bounding box center [582, 46] width 11 height 19
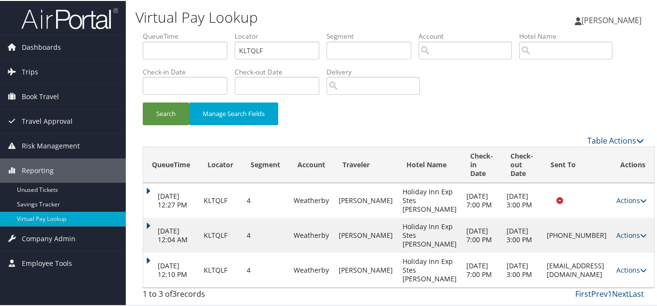
scroll to position [0, 0]
drag, startPoint x: 205, startPoint y: 50, endPoint x: 186, endPoint y: 50, distance: 19.3
click at [187, 30] on ul "QueueTime Locator KLTQLF Segment Account Traveler Hotel Name Check-in Date Chec…" at bounding box center [393, 30] width 501 height 0
paste input "GGDQGA"
click at [143, 102] on button "Search" at bounding box center [166, 113] width 46 height 23
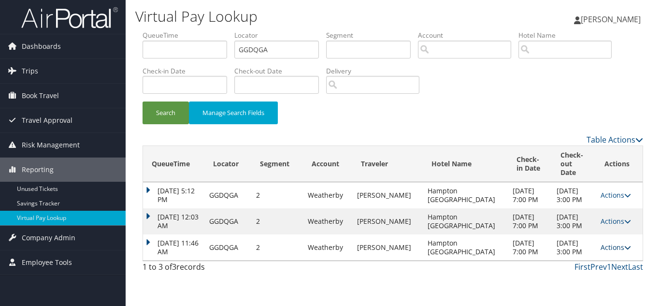
click at [617, 243] on link "Actions" at bounding box center [616, 247] width 30 height 9
click at [588, 265] on link "Logs" at bounding box center [592, 269] width 61 height 16
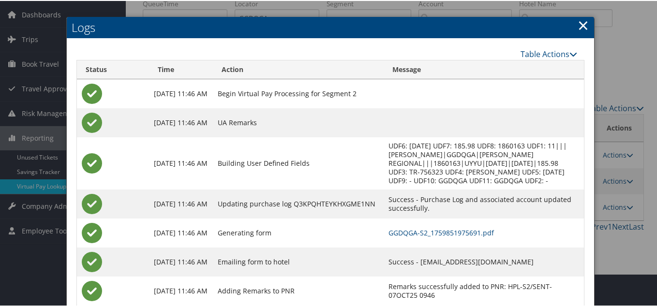
scroll to position [58, 0]
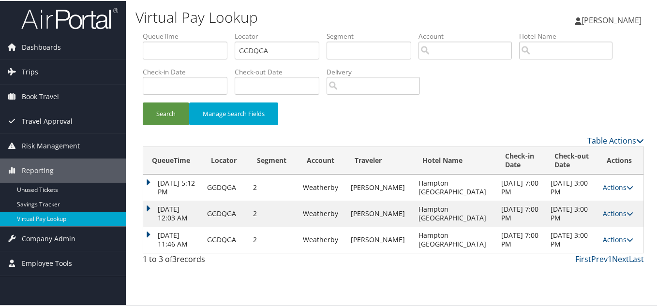
scroll to position [0, 0]
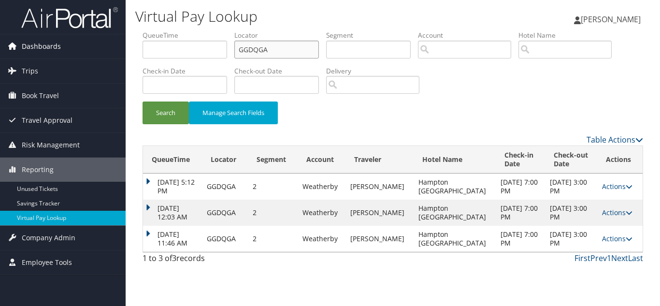
drag, startPoint x: 169, startPoint y: 51, endPoint x: 80, endPoint y: 52, distance: 88.5
click at [83, 51] on div "Dashboards AirPortal 360™ (Manager) My Travel Dashboard Trips Airtinerary® Look…" at bounding box center [330, 153] width 660 height 306
paste input "LXPIMD"
click at [143, 102] on button "Search" at bounding box center [166, 113] width 46 height 23
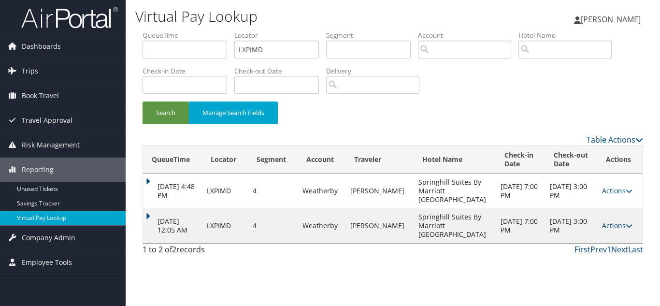
click at [616, 230] on link "Actions" at bounding box center [617, 225] width 30 height 9
click at [602, 268] on link "Logs" at bounding box center [596, 269] width 61 height 16
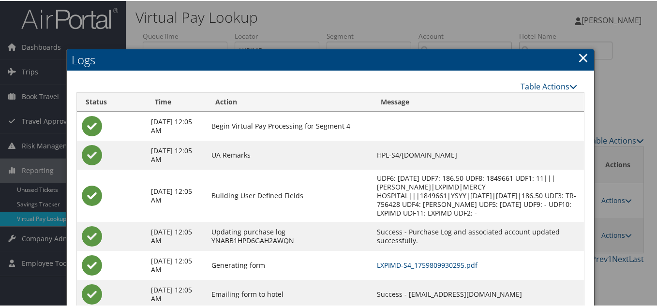
click at [580, 58] on link "×" at bounding box center [582, 56] width 11 height 19
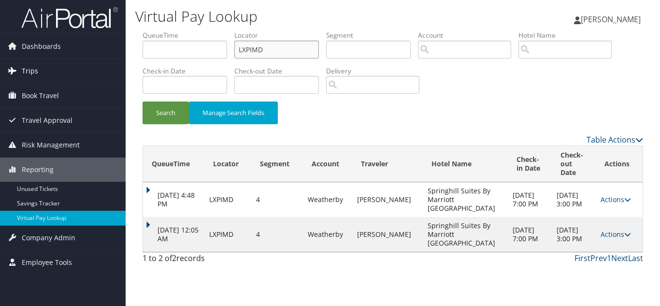
drag, startPoint x: 238, startPoint y: 51, endPoint x: 121, endPoint y: 59, distance: 117.3
click at [121, 59] on div "Dashboards AirPortal 360™ (Manager) My Travel Dashboard Trips Airtinerary® Look…" at bounding box center [330, 153] width 660 height 306
paste input "KWAGIQ"
click at [143, 102] on button "Search" at bounding box center [166, 113] width 46 height 23
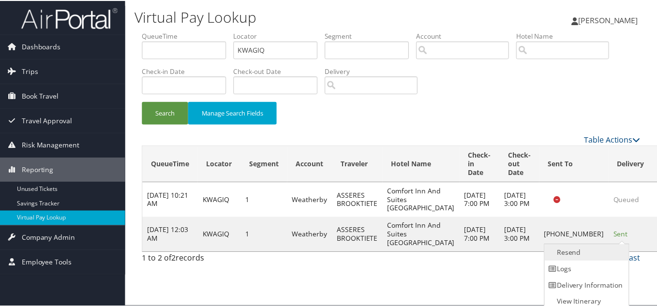
scroll to position [5, 0]
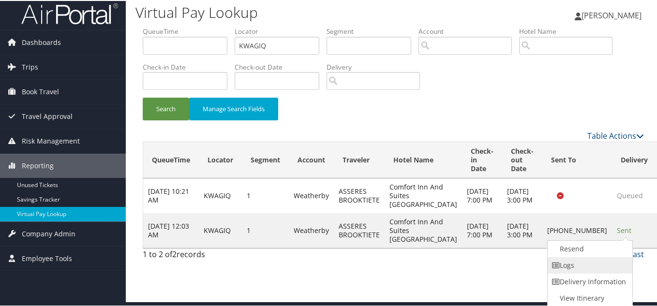
click at [583, 264] on link "Logs" at bounding box center [588, 264] width 83 height 16
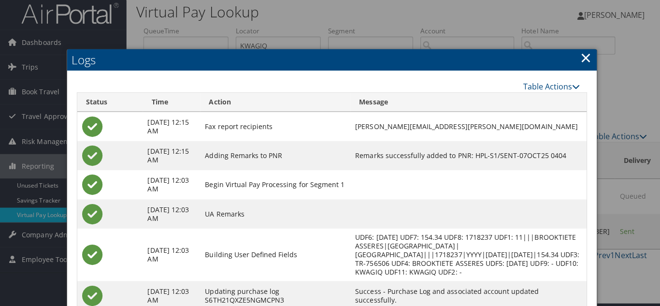
scroll to position [0, 0]
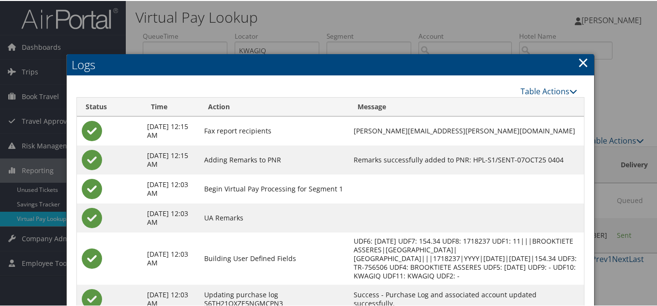
drag, startPoint x: 579, startPoint y: 59, endPoint x: 414, endPoint y: 69, distance: 165.1
click at [579, 59] on link "×" at bounding box center [582, 61] width 11 height 19
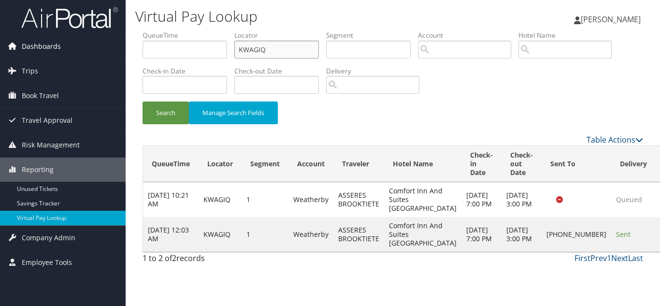
drag, startPoint x: 271, startPoint y: 51, endPoint x: 93, endPoint y: 51, distance: 177.9
click at [96, 51] on div "Dashboards AirPortal 360™ (Manager) My Travel Dashboard Trips Airtinerary® Look…" at bounding box center [330, 153] width 660 height 306
paste input "NYONGY"
click at [143, 102] on button "Search" at bounding box center [166, 113] width 46 height 23
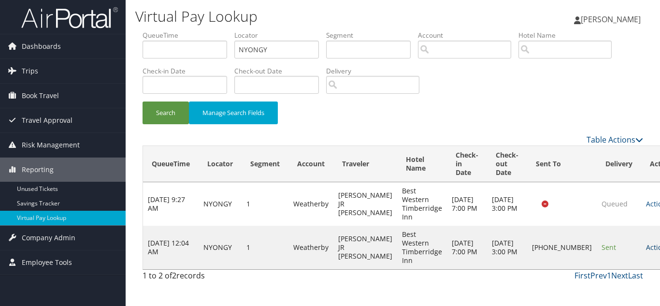
click at [646, 248] on link "Actions" at bounding box center [661, 247] width 30 height 9
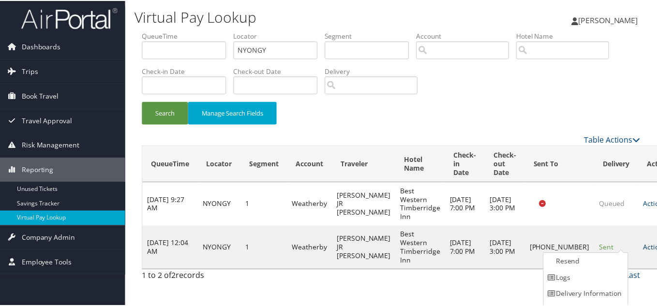
scroll to position [14, 0]
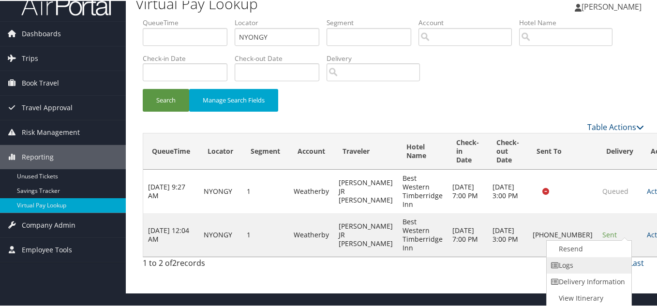
click at [583, 269] on link "Logs" at bounding box center [587, 264] width 83 height 16
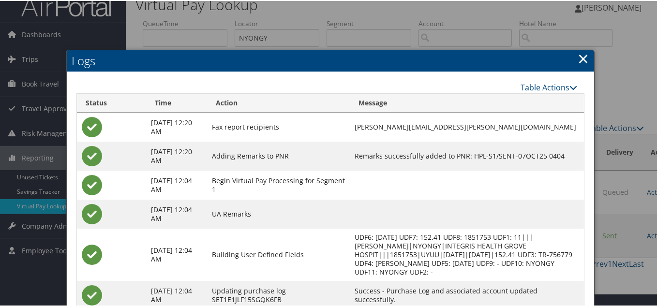
scroll to position [0, 0]
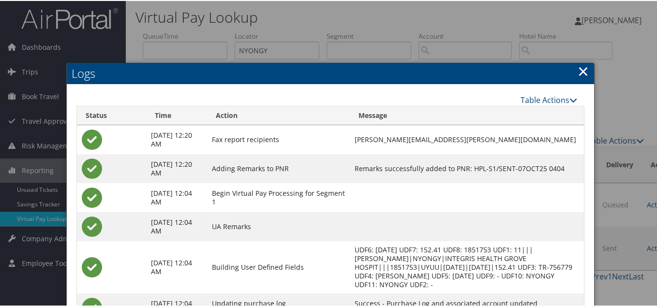
click at [579, 73] on link "×" at bounding box center [582, 69] width 11 height 19
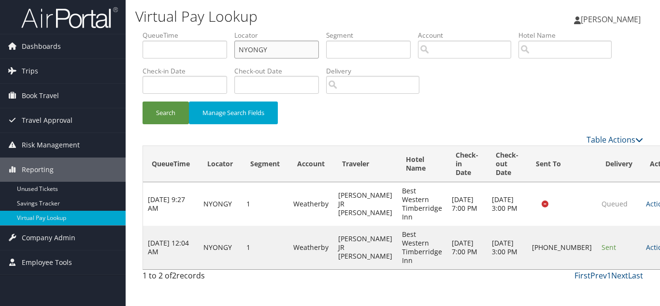
drag, startPoint x: 271, startPoint y: 45, endPoint x: 175, endPoint y: 47, distance: 96.2
click at [177, 30] on ul "QueueTime Locator NYONGY Segment Account Traveler Hotel Name Check-in Date Chec…" at bounding box center [393, 30] width 501 height 0
paste input "LDXTCX"
click at [143, 102] on button "Search" at bounding box center [166, 113] width 46 height 23
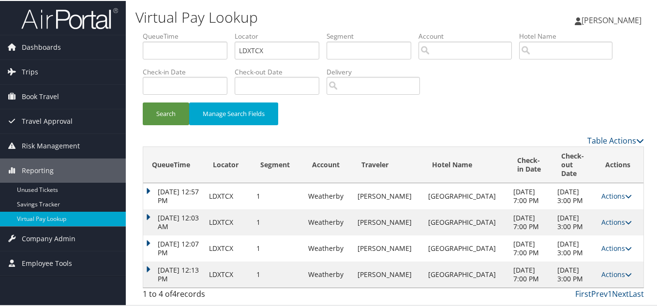
click at [360, 120] on div "Search Manage Search Fields" at bounding box center [392, 118] width 515 height 32
click at [609, 273] on link "Actions" at bounding box center [616, 273] width 30 height 9
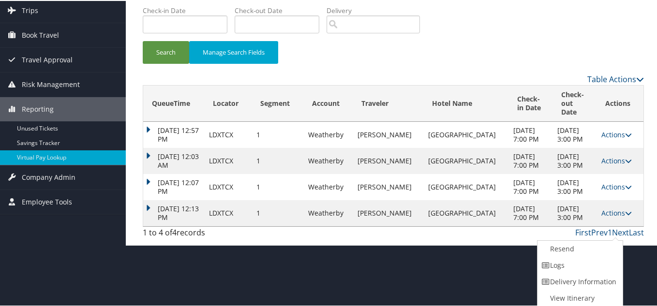
click at [570, 262] on link "Logs" at bounding box center [578, 264] width 83 height 16
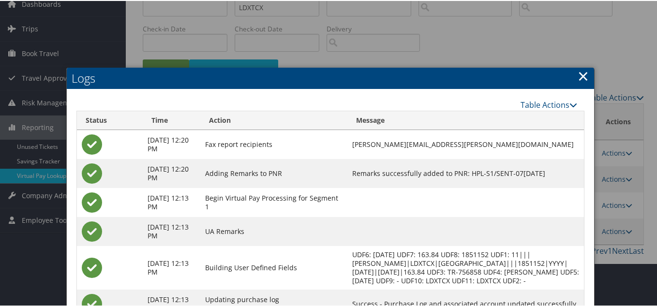
scroll to position [91, 0]
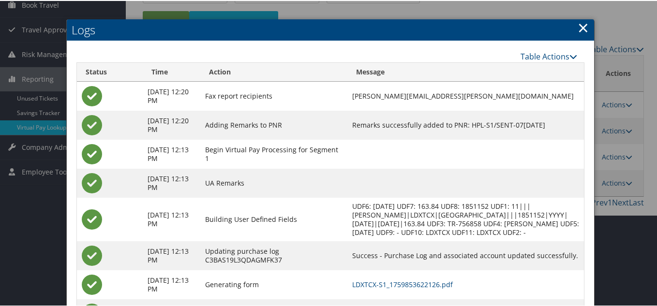
click at [577, 28] on link "×" at bounding box center [582, 26] width 11 height 19
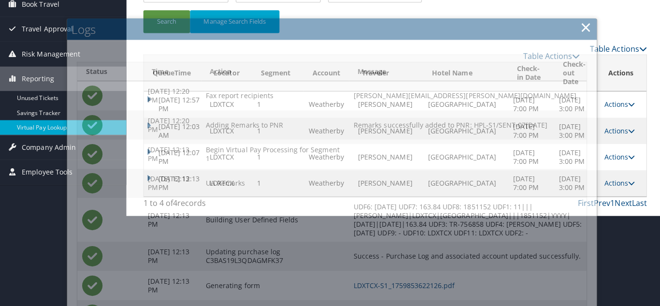
scroll to position [0, 0]
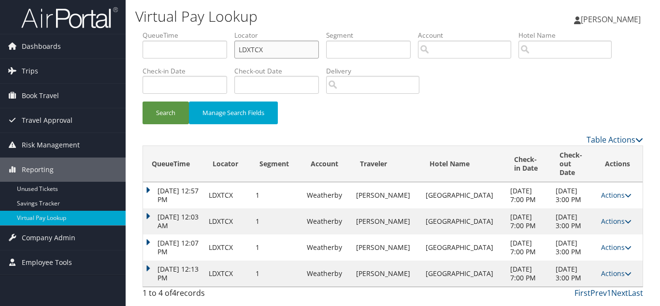
drag, startPoint x: 158, startPoint y: 44, endPoint x: 141, endPoint y: 44, distance: 16.9
click at [145, 30] on ul "QueueTime Locator LDXTCX Segment Account Traveler Hotel Name Check-in Date Chec…" at bounding box center [393, 30] width 501 height 0
paste input "EVUEAV"
click at [143, 102] on button "Search" at bounding box center [166, 113] width 46 height 23
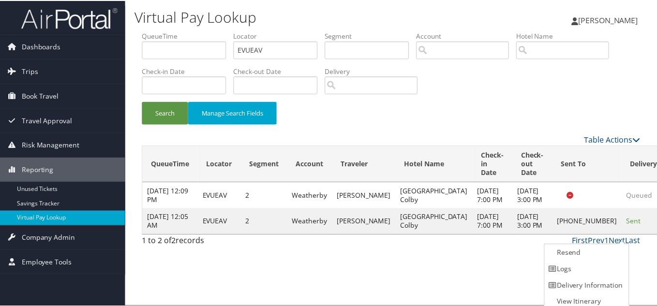
scroll to position [5, 0]
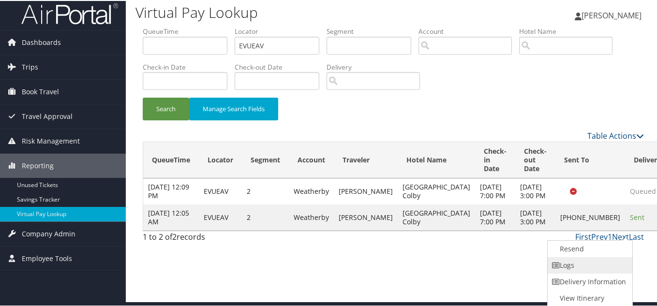
click at [585, 263] on link "Logs" at bounding box center [588, 264] width 83 height 16
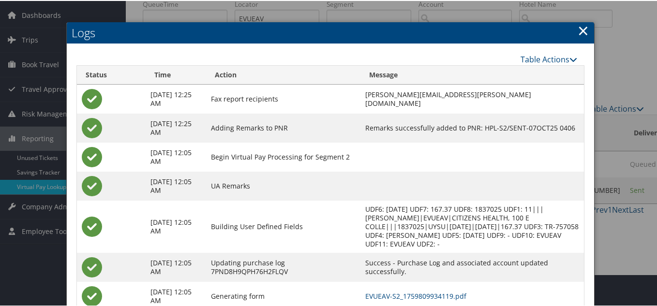
scroll to position [83, 0]
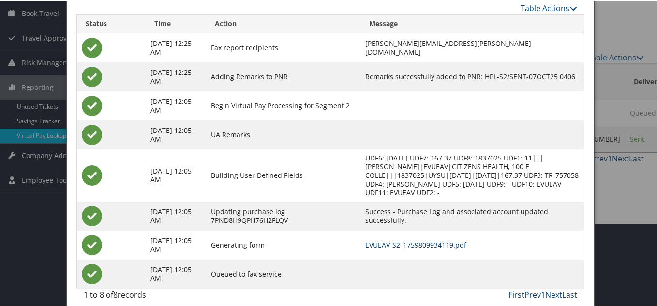
drag, startPoint x: 399, startPoint y: 234, endPoint x: 145, endPoint y: 13, distance: 336.5
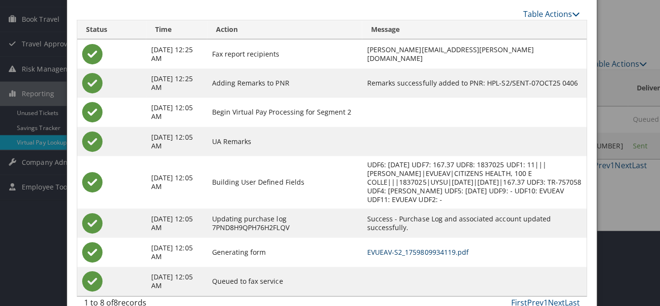
scroll to position [0, 0]
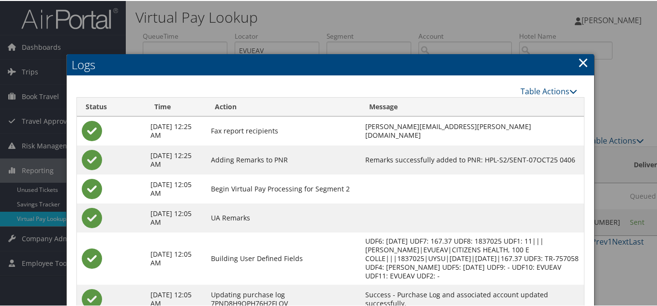
click at [583, 62] on link "×" at bounding box center [582, 61] width 11 height 19
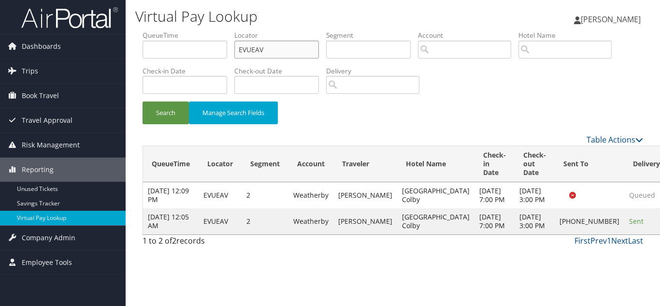
drag, startPoint x: 252, startPoint y: 52, endPoint x: 132, endPoint y: 52, distance: 119.9
click at [143, 52] on form "QueueTime Locator EVUEAV Segment Account Traveler Hotel Name Check-in Date Chec…" at bounding box center [393, 81] width 501 height 103
paste input "KMXYMG"
click at [143, 102] on button "Search" at bounding box center [166, 113] width 46 height 23
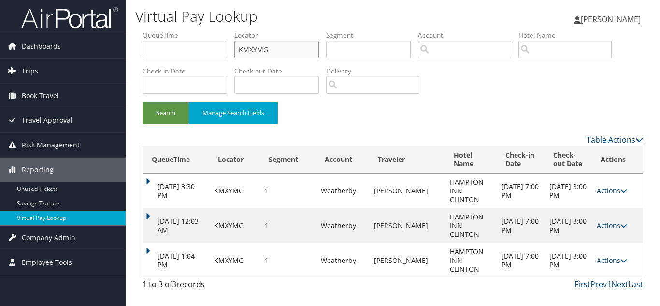
drag, startPoint x: 270, startPoint y: 51, endPoint x: 124, endPoint y: 59, distance: 146.2
click at [129, 58] on div "Virtual Pay Lookup Luke Perry Luke Perry My Settings Travel Agency Contacts Vie…" at bounding box center [393, 153] width 535 height 306
paste input "EZXNCZ"
click at [143, 102] on button "Search" at bounding box center [166, 113] width 46 height 23
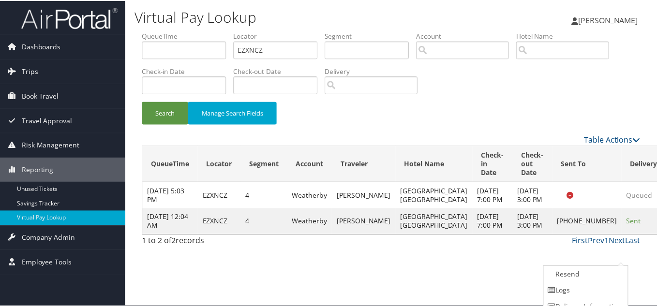
scroll to position [27, 0]
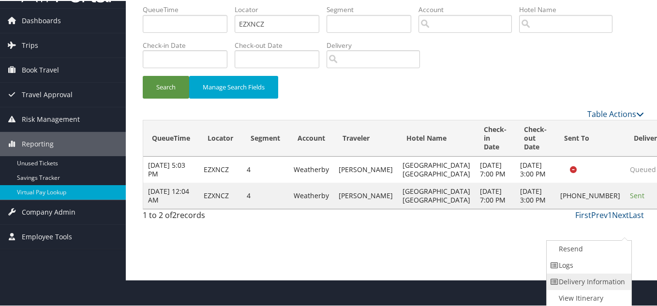
click at [582, 273] on link "Delivery Information" at bounding box center [587, 281] width 83 height 16
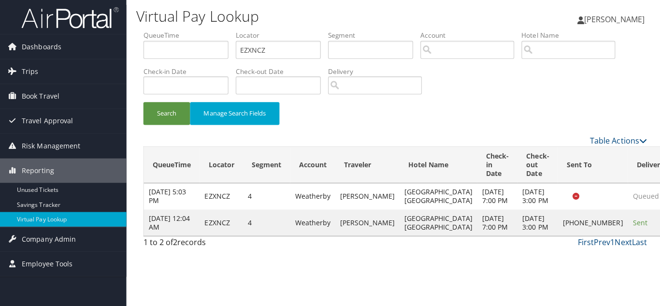
scroll to position [0, 0]
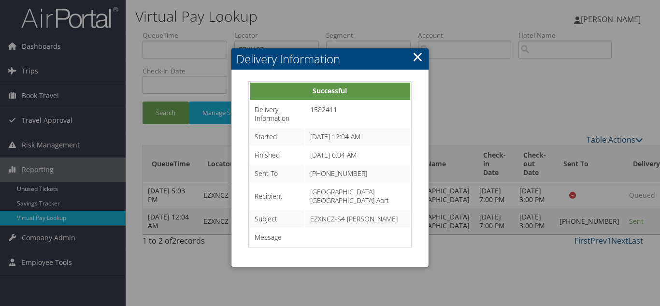
click at [416, 56] on link "×" at bounding box center [417, 56] width 11 height 19
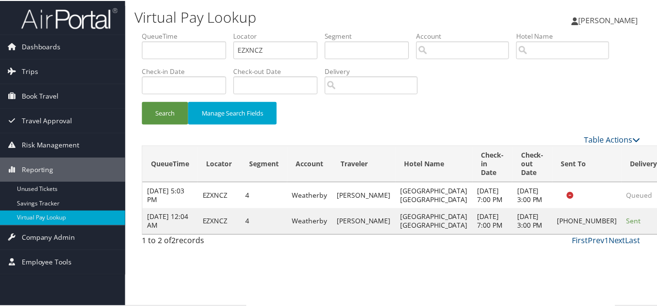
scroll to position [27, 0]
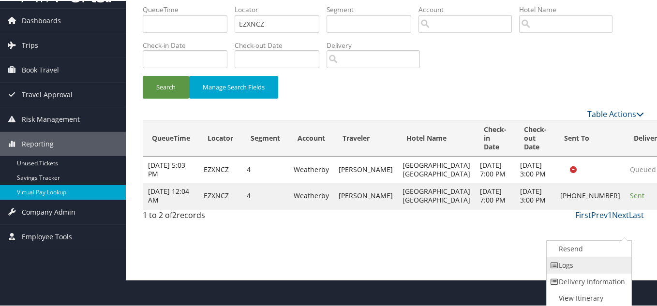
click at [588, 269] on link "Logs" at bounding box center [587, 264] width 83 height 16
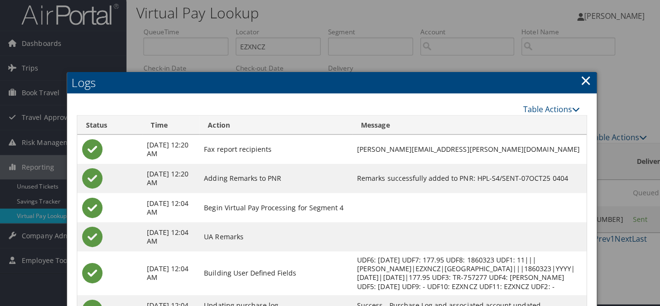
scroll to position [0, 0]
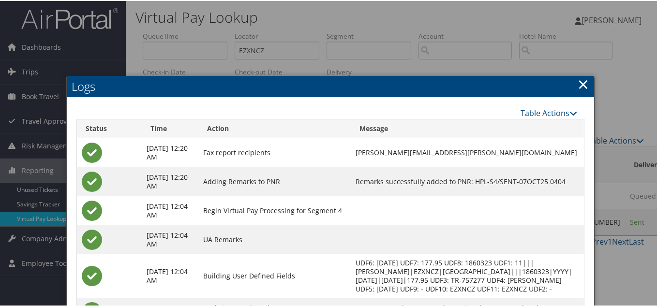
click at [584, 83] on link "×" at bounding box center [582, 82] width 11 height 19
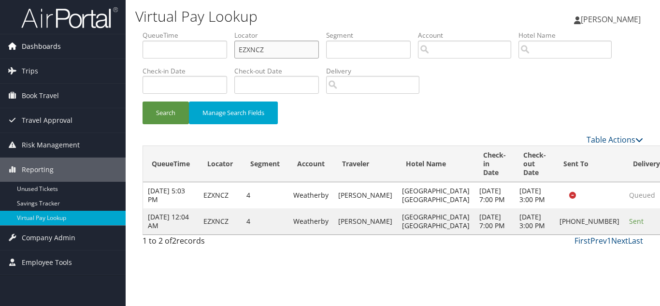
drag, startPoint x: 287, startPoint y: 53, endPoint x: 1, endPoint y: 51, distance: 285.7
click at [19, 51] on div "Dashboards AirPortal 360™ (Manager) My Travel Dashboard Trips Airtinerary® Look…" at bounding box center [330, 153] width 660 height 306
paste input "GUXWTK"
click at [143, 102] on button "Search" at bounding box center [166, 113] width 46 height 23
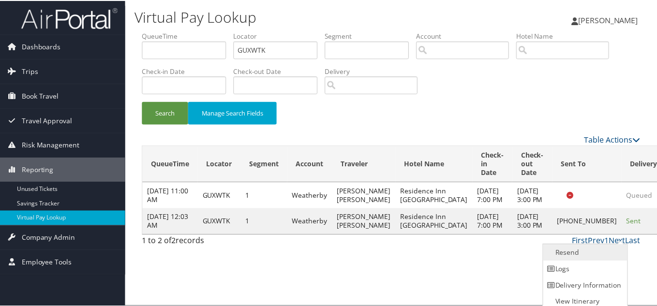
scroll to position [5, 0]
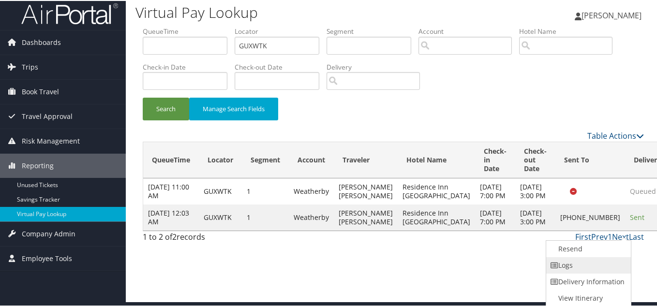
click at [582, 263] on link "Logs" at bounding box center [587, 264] width 83 height 16
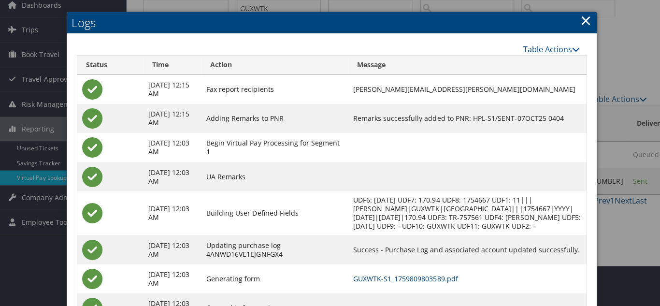
scroll to position [0, 0]
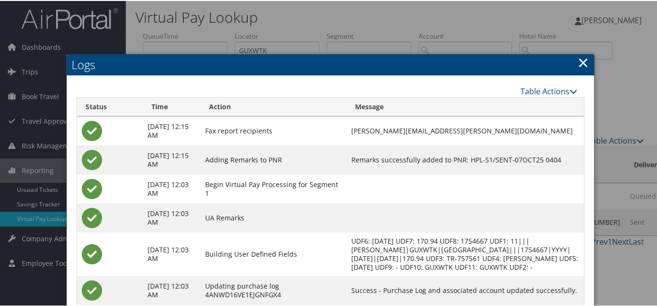
click at [580, 58] on link "×" at bounding box center [582, 61] width 11 height 19
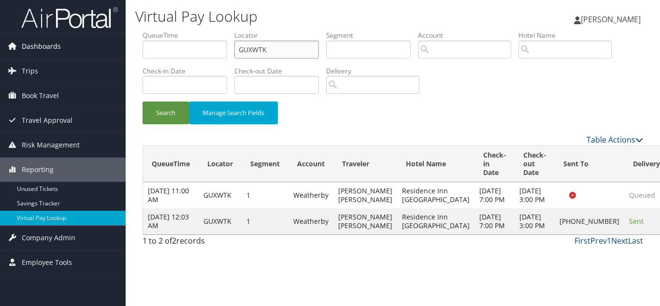
drag, startPoint x: 252, startPoint y: 47, endPoint x: 121, endPoint y: 50, distance: 131.1
click at [143, 48] on form "QueueTime Locator GUXWTK Segment Account Traveler Hotel Name Check-in Date Chec…" at bounding box center [393, 81] width 501 height 103
paste input "AFLMZR"
click at [143, 102] on button "Search" at bounding box center [166, 113] width 46 height 23
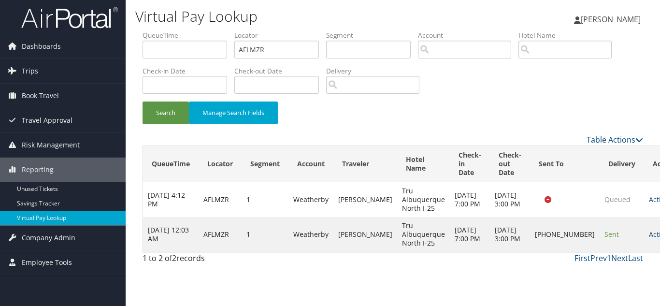
click at [649, 239] on link "Actions" at bounding box center [664, 234] width 30 height 9
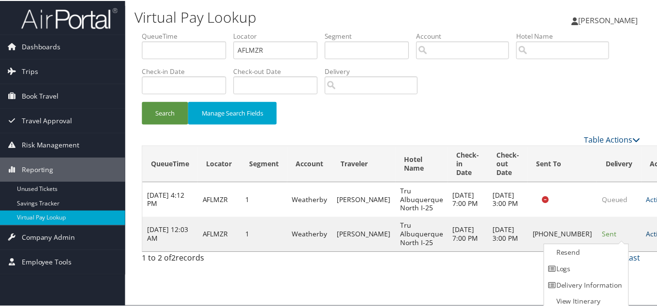
scroll to position [5, 0]
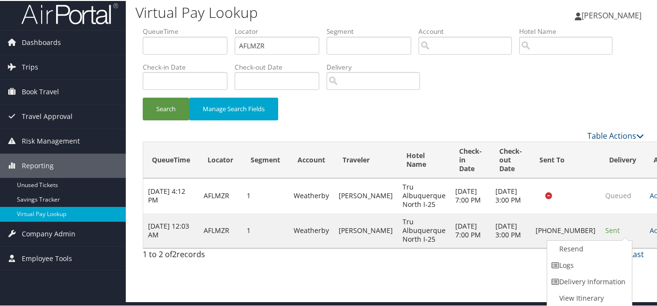
click at [571, 267] on link "Logs" at bounding box center [588, 264] width 83 height 16
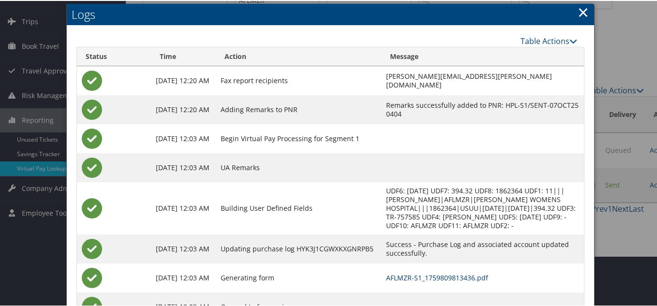
scroll to position [0, 0]
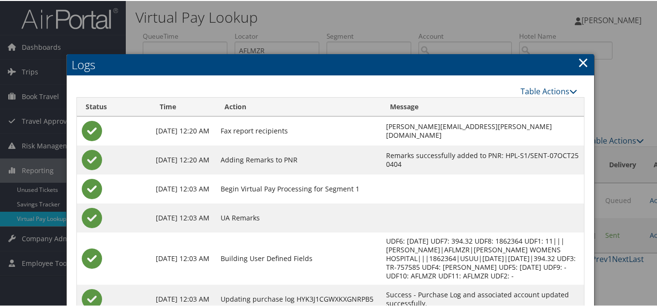
click at [581, 63] on link "×" at bounding box center [582, 61] width 11 height 19
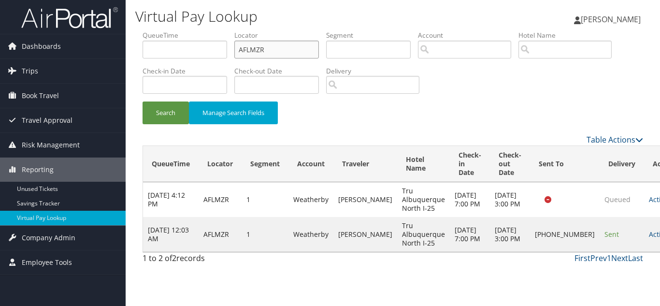
drag, startPoint x: 278, startPoint y: 53, endPoint x: 131, endPoint y: 53, distance: 146.5
click at [131, 53] on div "Virtual Pay Lookup Luke Perry Luke Perry My Settings Travel Agency Contacts Vie…" at bounding box center [393, 153] width 535 height 306
paste input "LTWVMM"
type input "LTWVMM"
click at [143, 102] on button "Search" at bounding box center [166, 113] width 46 height 23
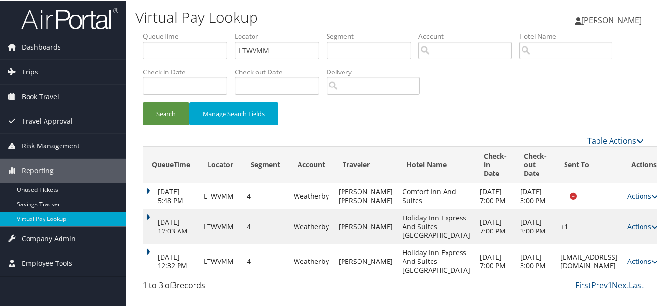
click at [627, 256] on link "Actions" at bounding box center [642, 260] width 30 height 9
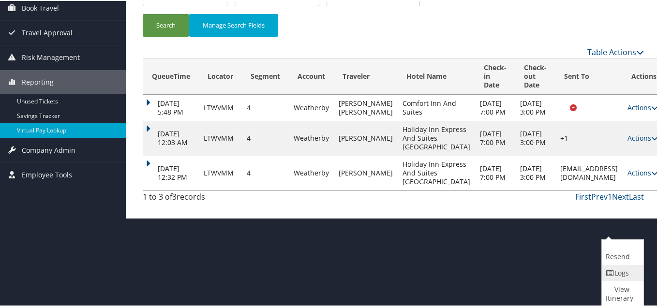
click at [617, 268] on link "Logs" at bounding box center [620, 272] width 39 height 16
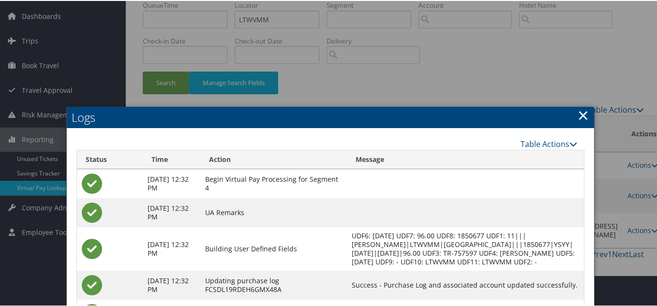
scroll to position [30, 0]
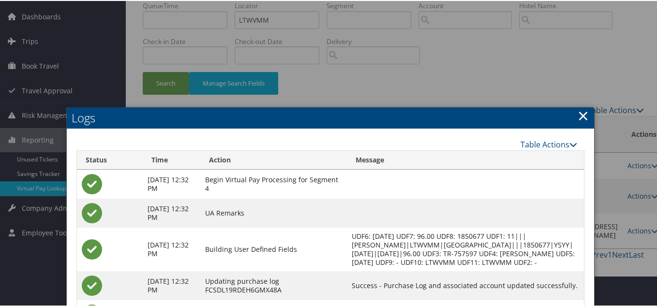
click at [583, 111] on link "×" at bounding box center [582, 114] width 11 height 19
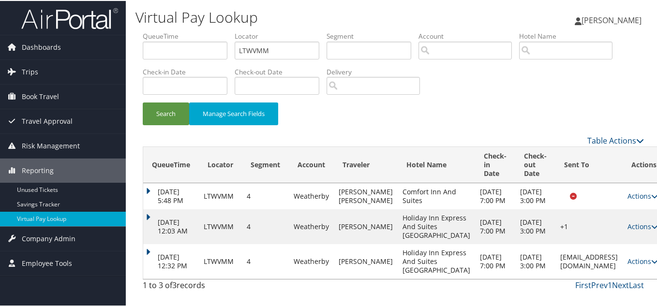
scroll to position [67, 0]
click at [627, 221] on link "Actions" at bounding box center [642, 225] width 30 height 9
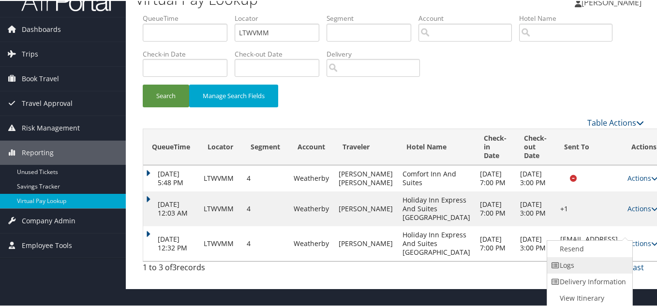
click at [584, 256] on link "Logs" at bounding box center [588, 264] width 83 height 16
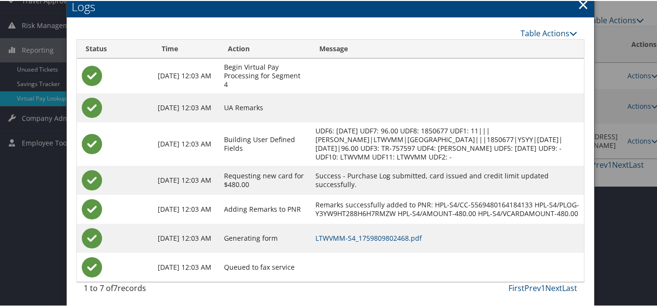
scroll to position [122, 0]
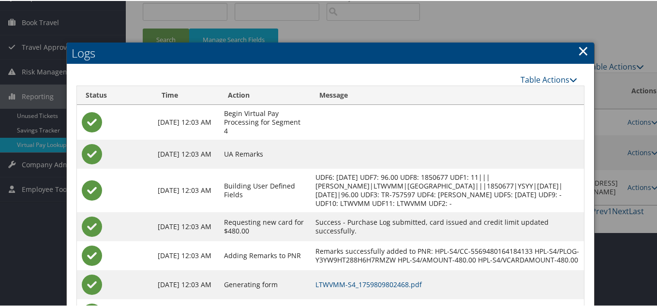
drag, startPoint x: 582, startPoint y: 47, endPoint x: 600, endPoint y: 100, distance: 55.4
click at [583, 47] on link "×" at bounding box center [582, 49] width 11 height 19
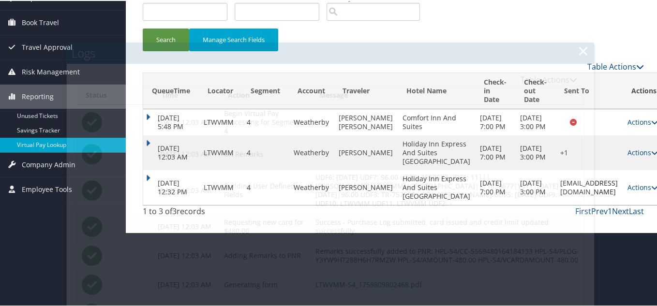
scroll to position [67, 0]
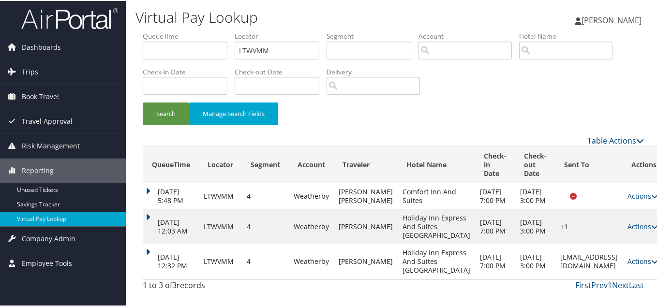
click at [627, 256] on link "Actions" at bounding box center [642, 260] width 30 height 9
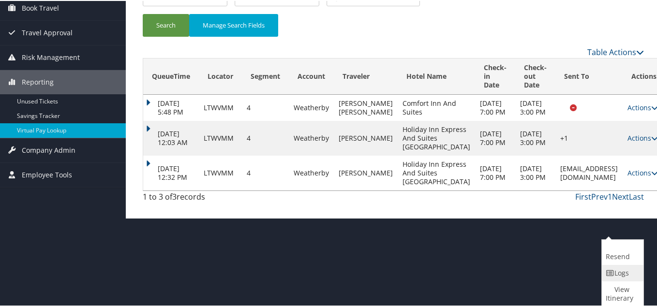
click at [623, 269] on link "Logs" at bounding box center [620, 272] width 39 height 16
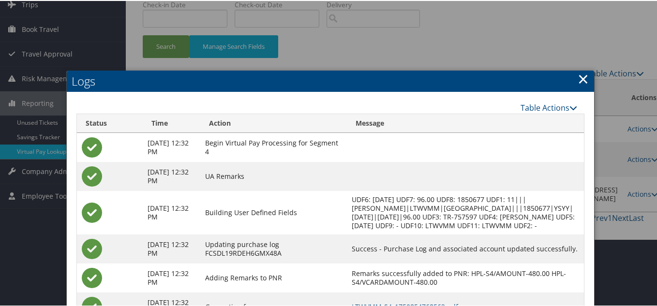
click at [580, 76] on link "×" at bounding box center [582, 77] width 11 height 19
